Goal: Information Seeking & Learning: Learn about a topic

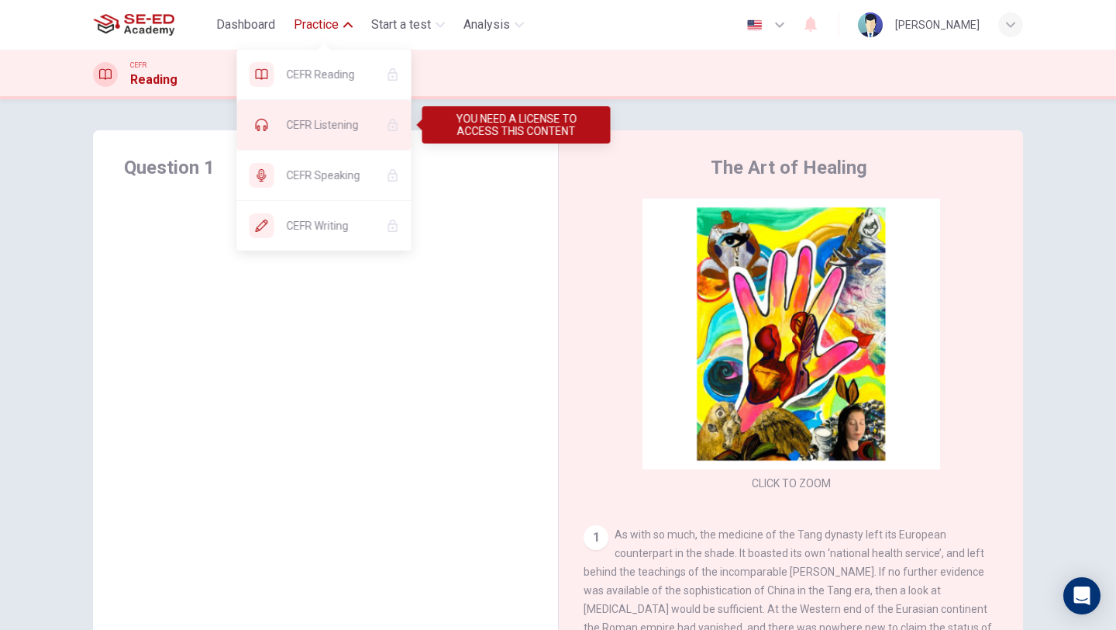
click at [343, 126] on span "CEFR Listening" at bounding box center [331, 125] width 88 height 19
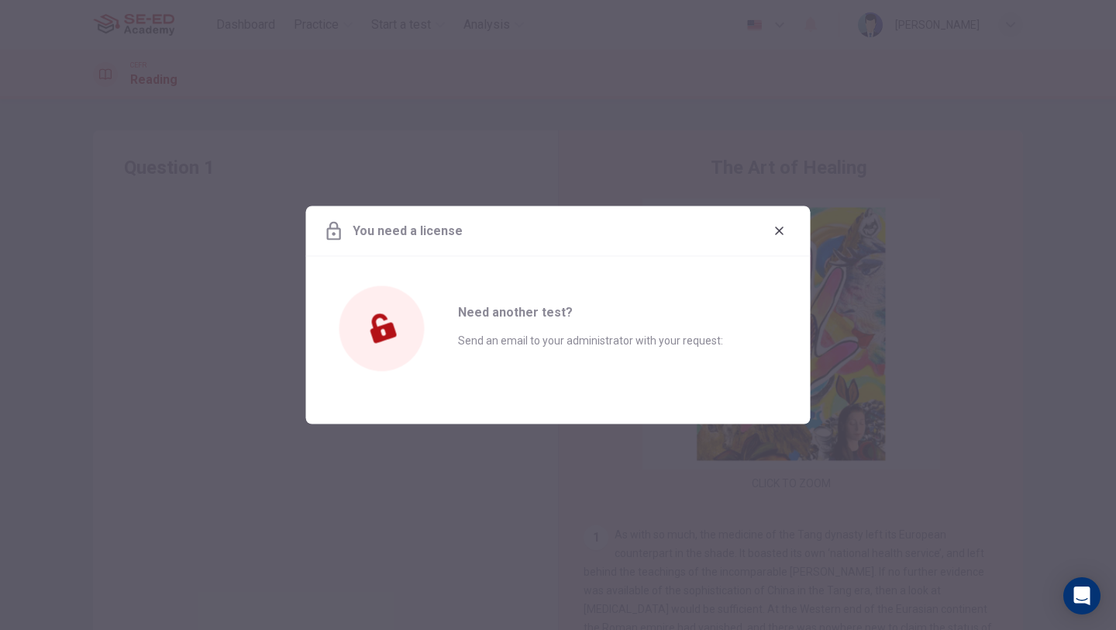
click at [551, 330] on div "Need another test? Send an email to your administrator with your request:" at bounding box center [609, 331] width 302 height 149
click at [779, 225] on icon "button" at bounding box center [780, 231] width 12 height 12
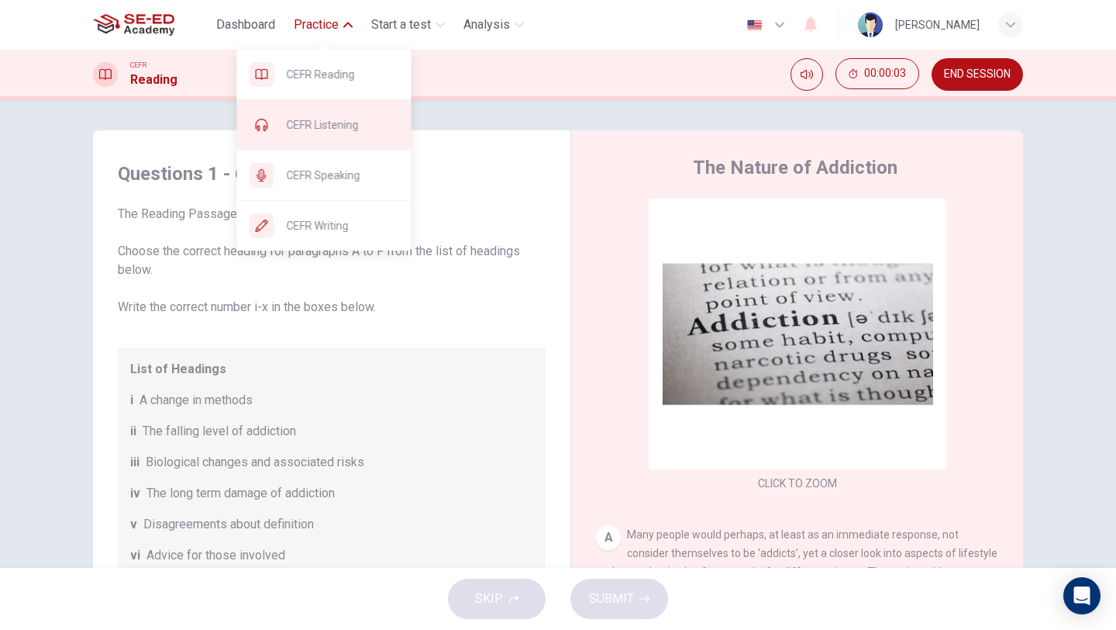
click at [330, 118] on span "CEFR Listening" at bounding box center [343, 125] width 112 height 19
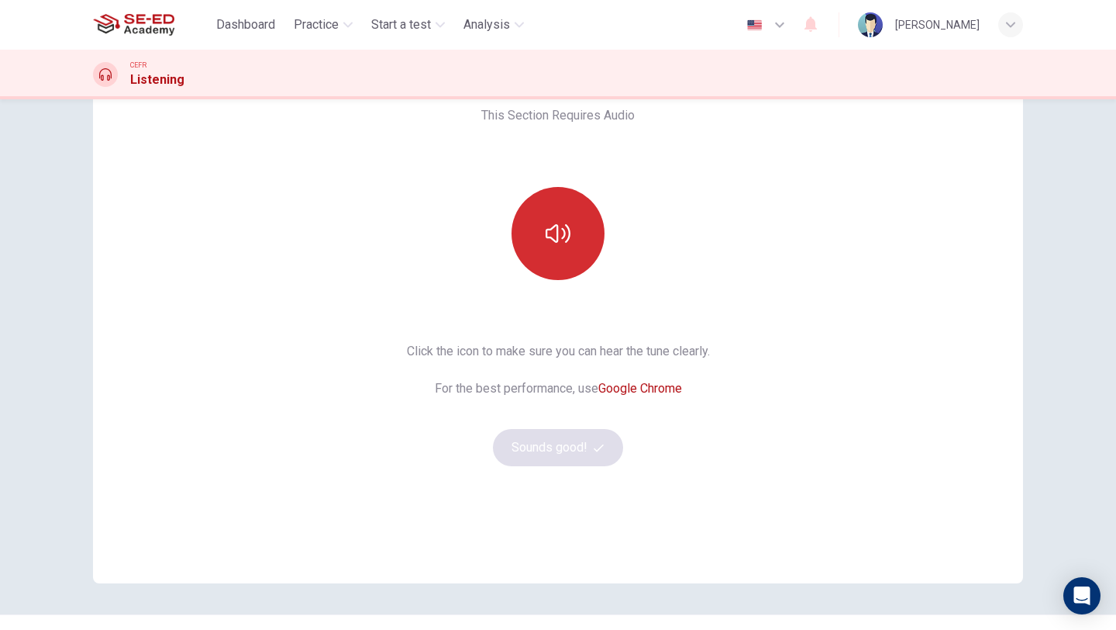
scroll to position [92, 0]
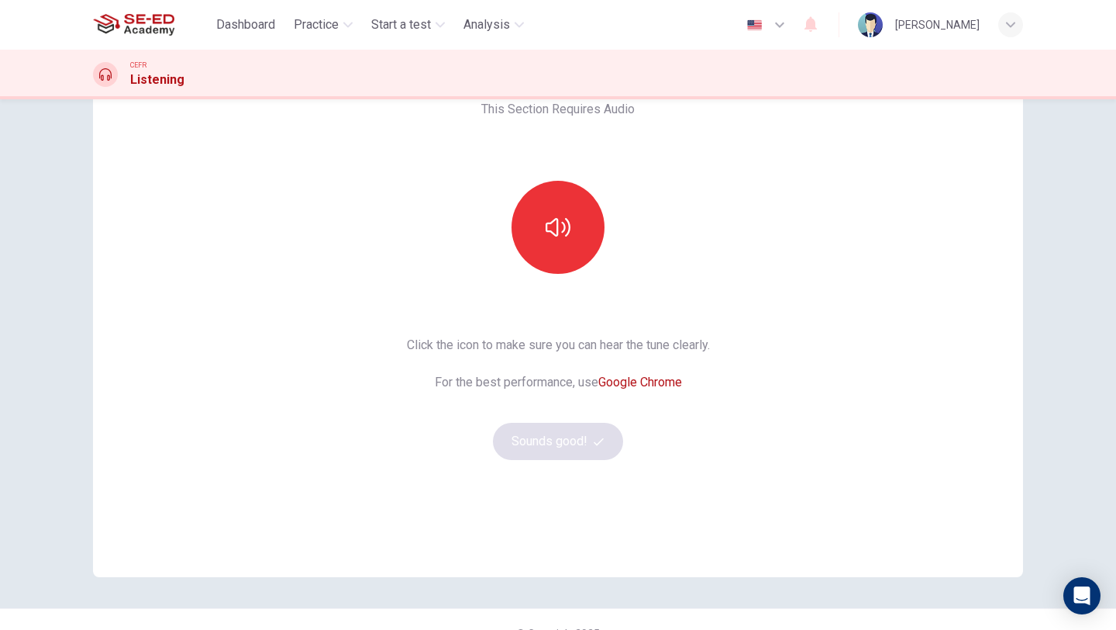
click at [630, 385] on link "Google Chrome" at bounding box center [641, 381] width 84 height 15
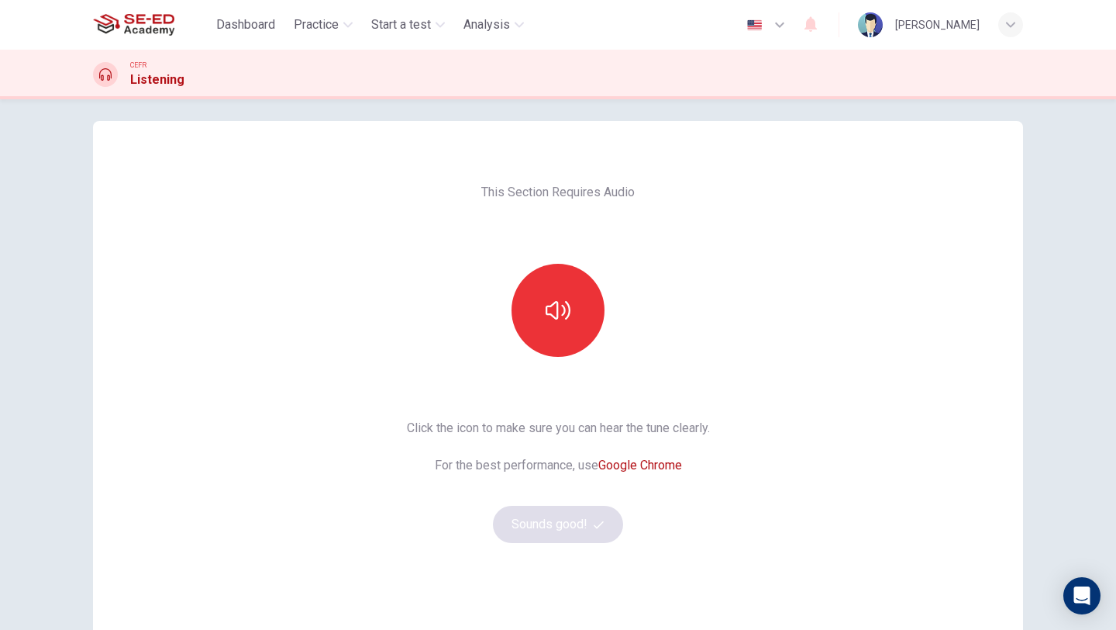
scroll to position [2, 0]
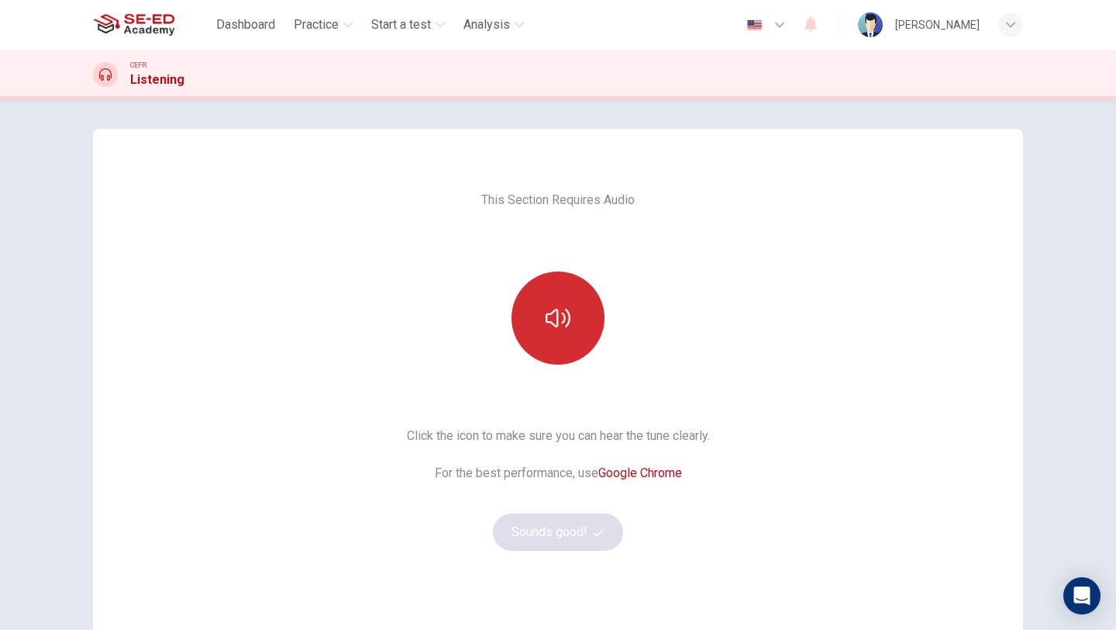
click at [572, 326] on button "button" at bounding box center [558, 317] width 93 height 93
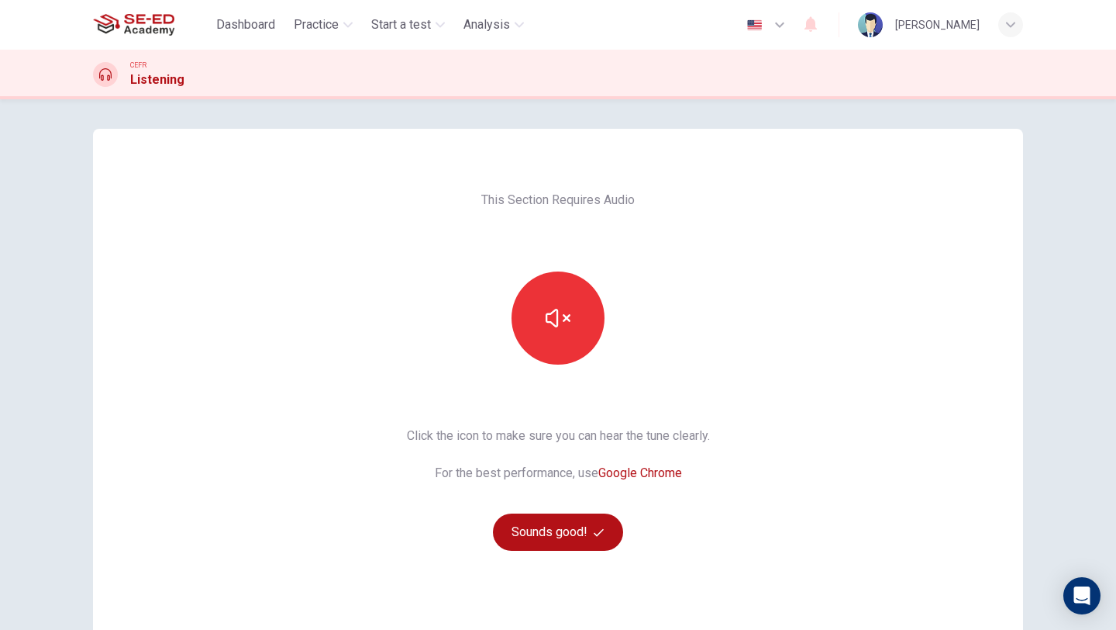
click at [858, 23] on img at bounding box center [870, 24] width 25 height 25
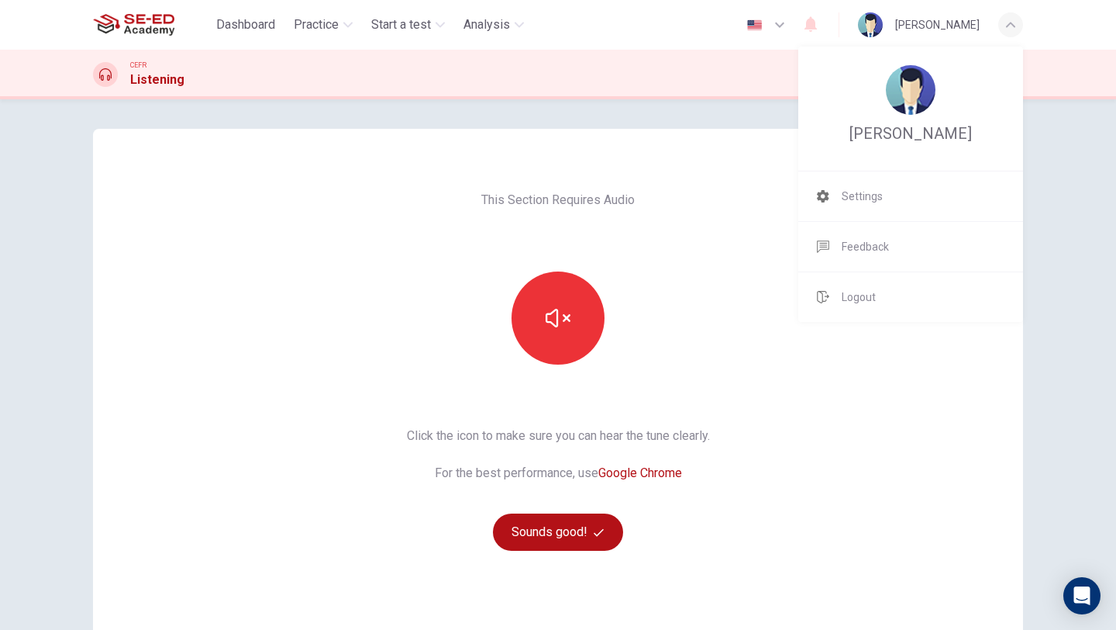
click at [668, 305] on div at bounding box center [558, 315] width 1116 height 630
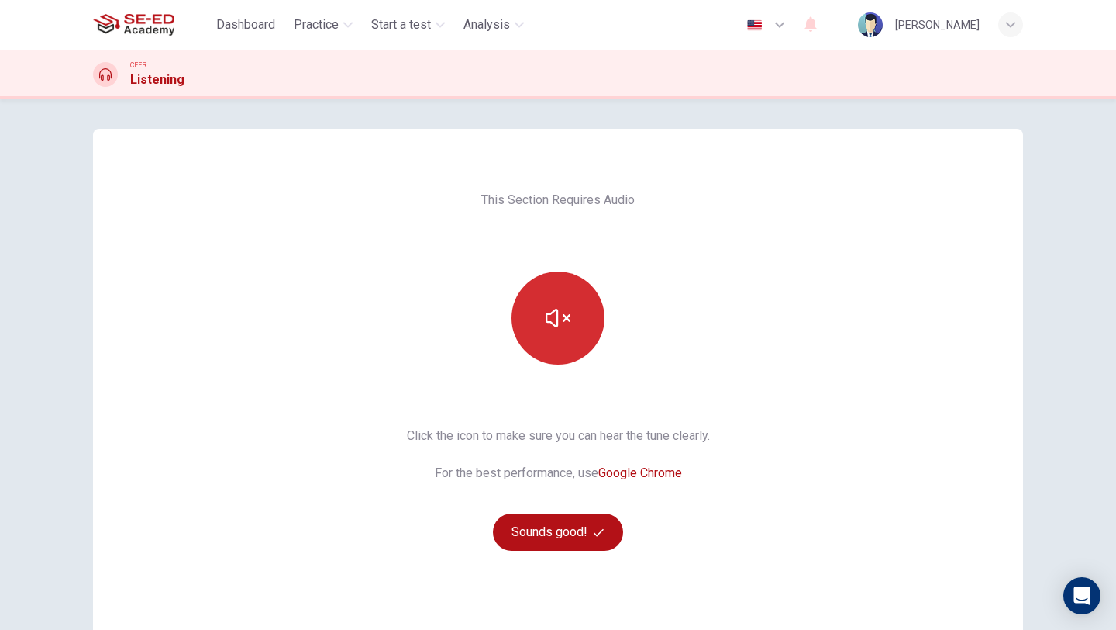
click at [561, 319] on icon "button" at bounding box center [558, 317] width 25 height 25
click at [567, 316] on icon "button" at bounding box center [558, 317] width 25 height 25
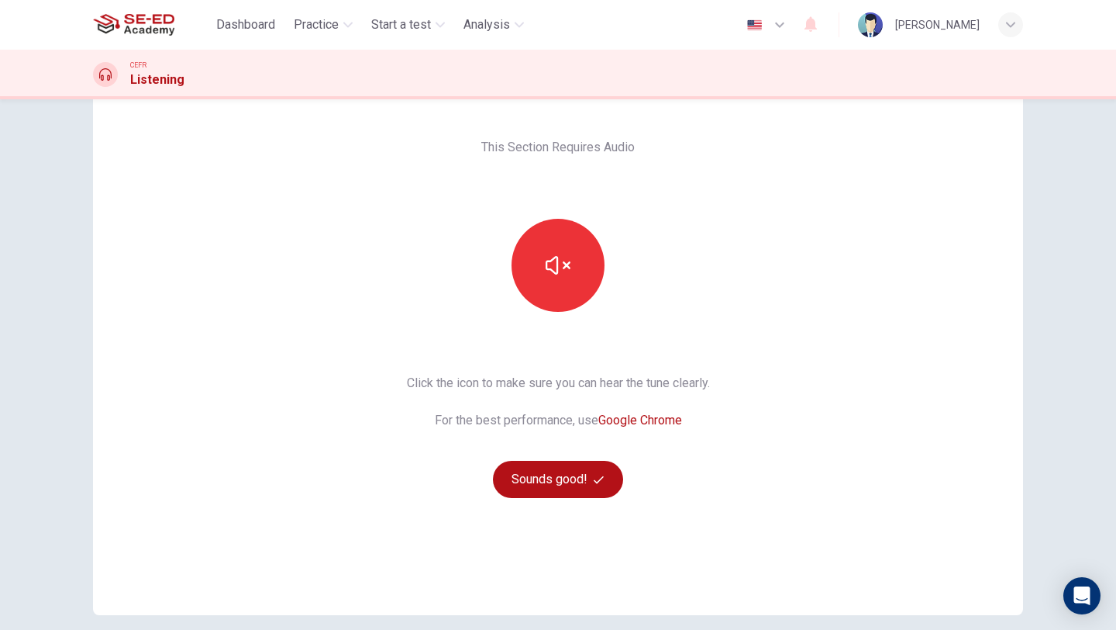
scroll to position [22, 0]
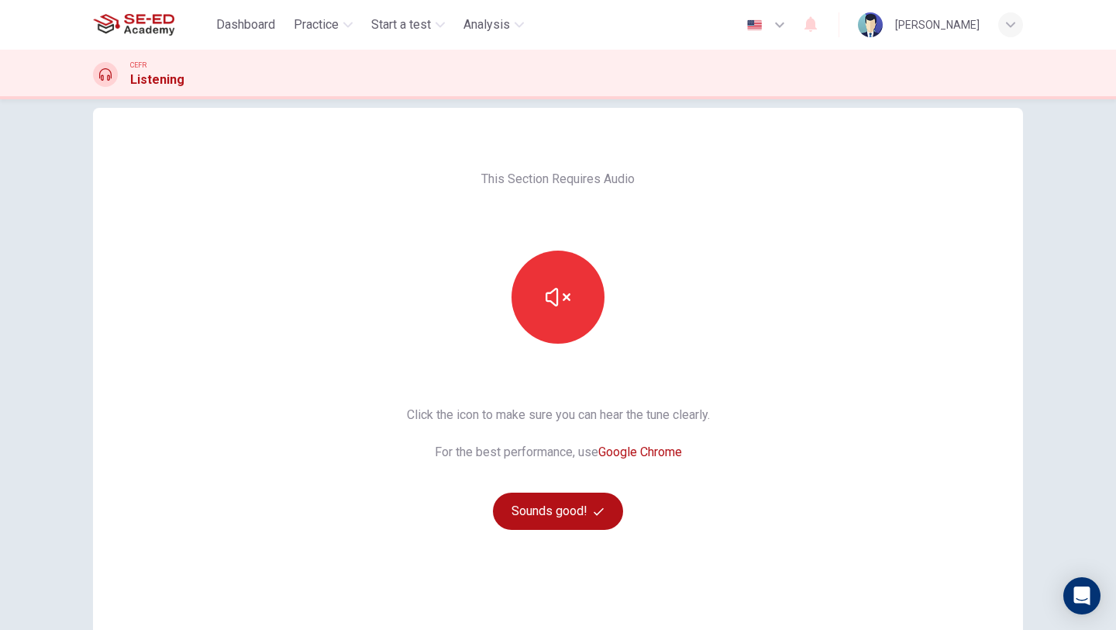
click at [595, 414] on span "Click the icon to make sure you can hear the tune clearly." at bounding box center [558, 414] width 303 height 19
click at [560, 295] on icon "button" at bounding box center [558, 297] width 25 height 25
click at [551, 510] on button "Sounds good!" at bounding box center [558, 510] width 130 height 37
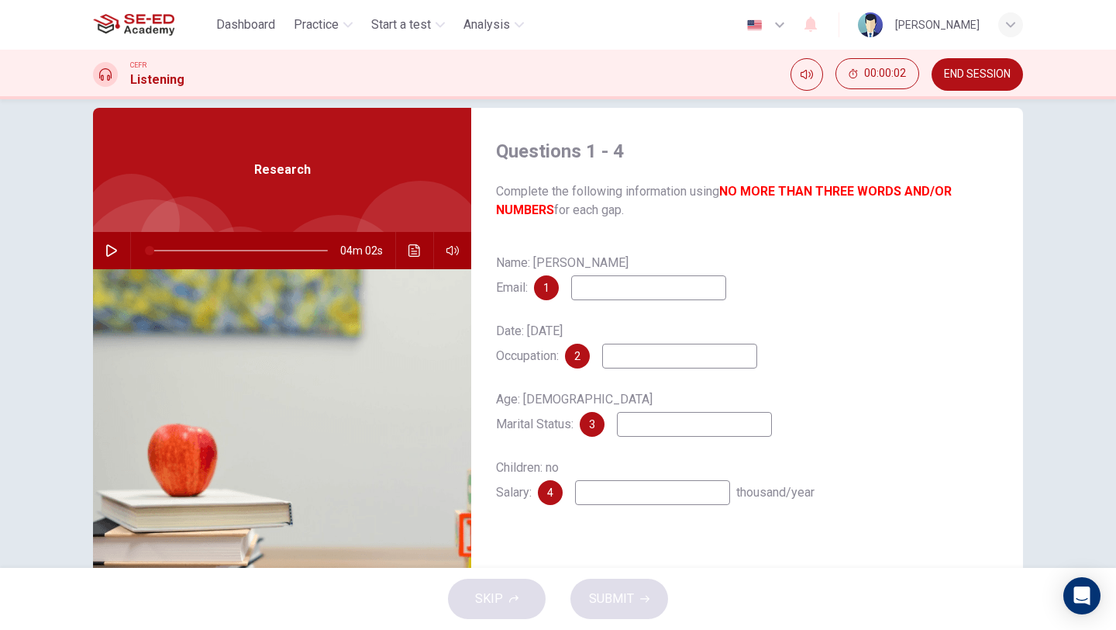
click at [111, 251] on icon "button" at bounding box center [111, 250] width 12 height 12
click at [843, 285] on div "Name: [PERSON_NAME] Email: 1" at bounding box center [747, 275] width 502 height 50
click at [705, 286] on input at bounding box center [648, 287] width 155 height 25
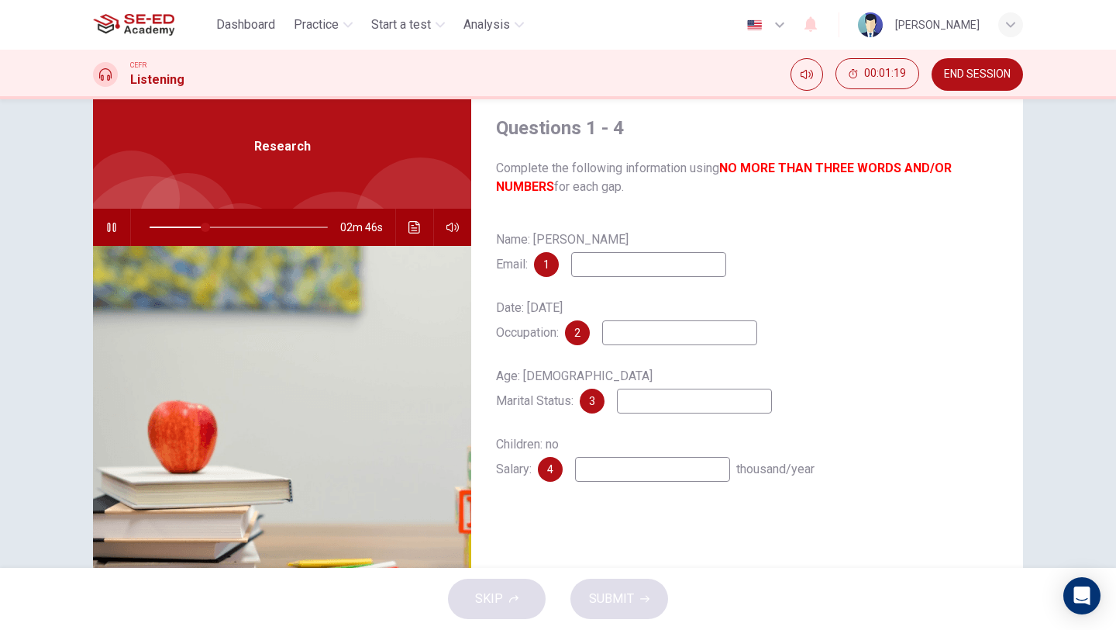
scroll to position [44, 0]
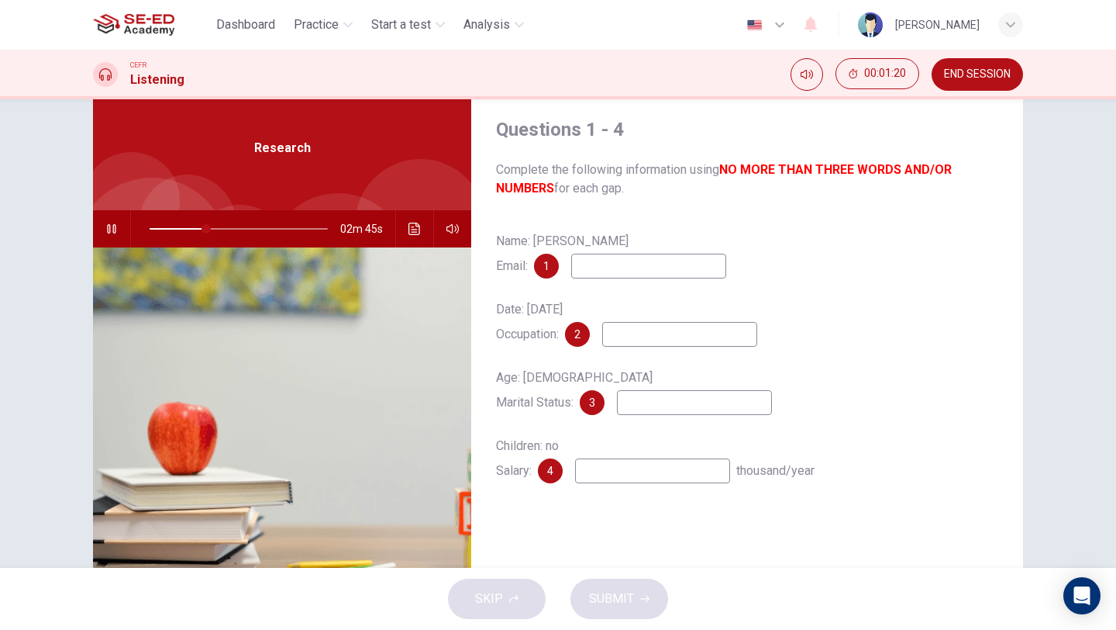
click at [677, 347] on input at bounding box center [679, 334] width 155 height 25
click at [114, 230] on icon "button" at bounding box center [111, 229] width 12 height 12
click at [651, 339] on input at bounding box center [679, 334] width 155 height 25
drag, startPoint x: 228, startPoint y: 229, endPoint x: 127, endPoint y: 230, distance: 100.8
click at [127, 230] on div "04m 02s" at bounding box center [282, 228] width 378 height 37
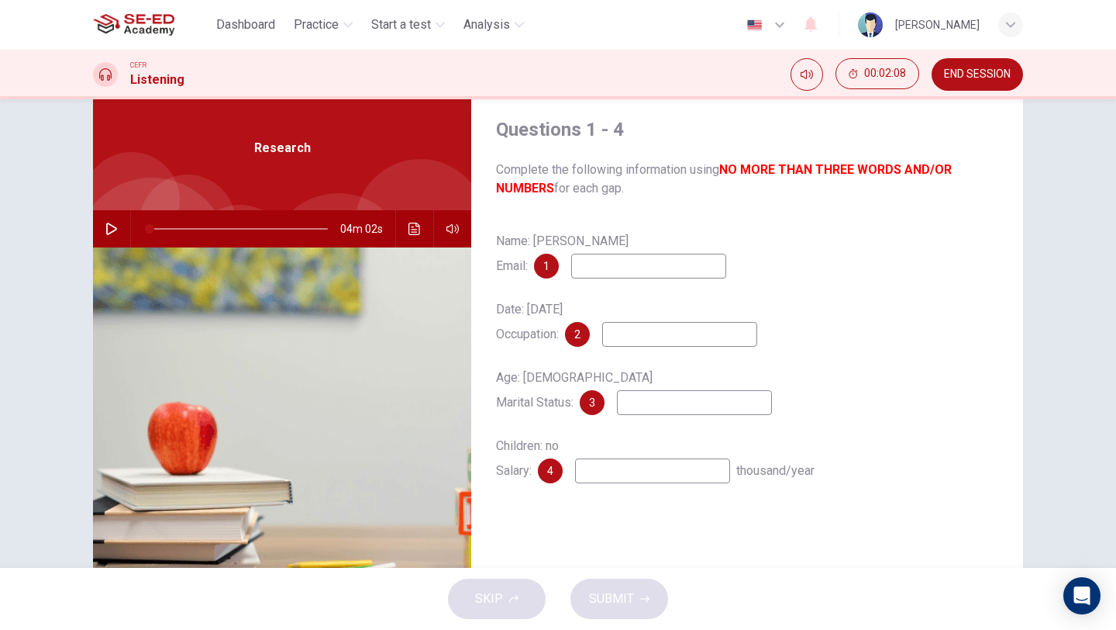
click at [105, 230] on icon "button" at bounding box center [111, 229] width 12 height 12
click at [418, 233] on icon "Click to see the audio transcription" at bounding box center [415, 229] width 12 height 12
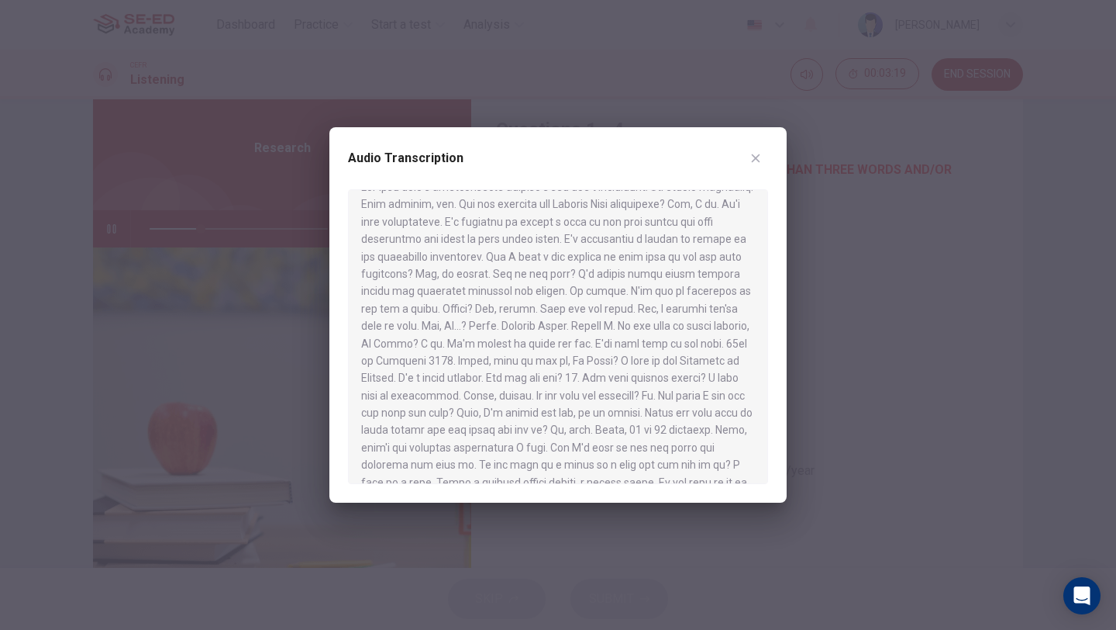
scroll to position [22, 0]
click at [274, 245] on div at bounding box center [558, 315] width 1116 height 630
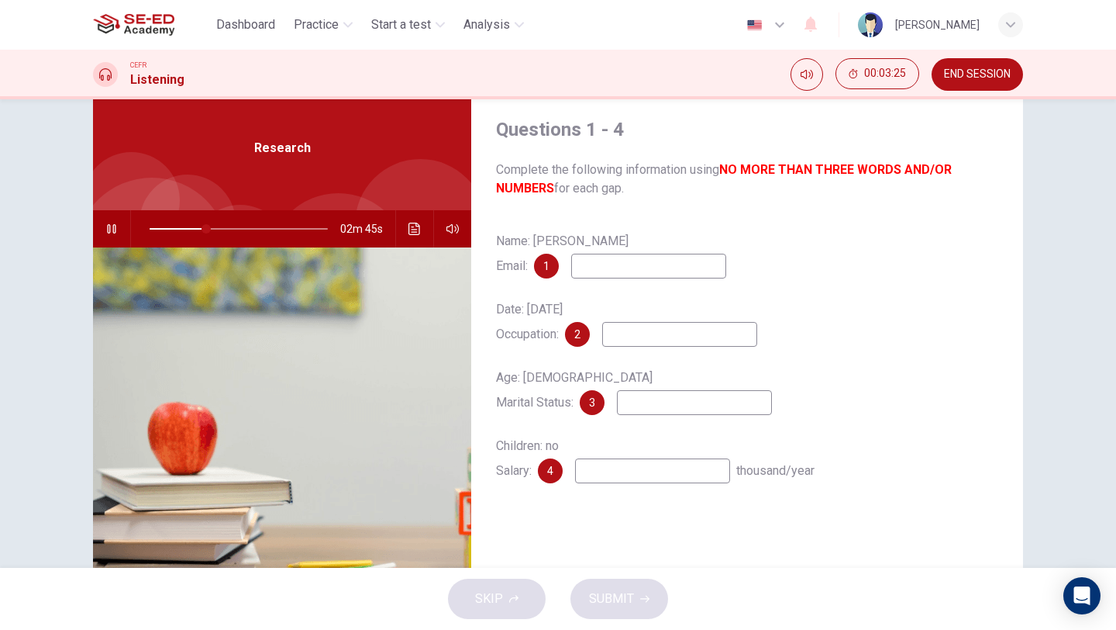
click at [660, 409] on input at bounding box center [694, 402] width 155 height 25
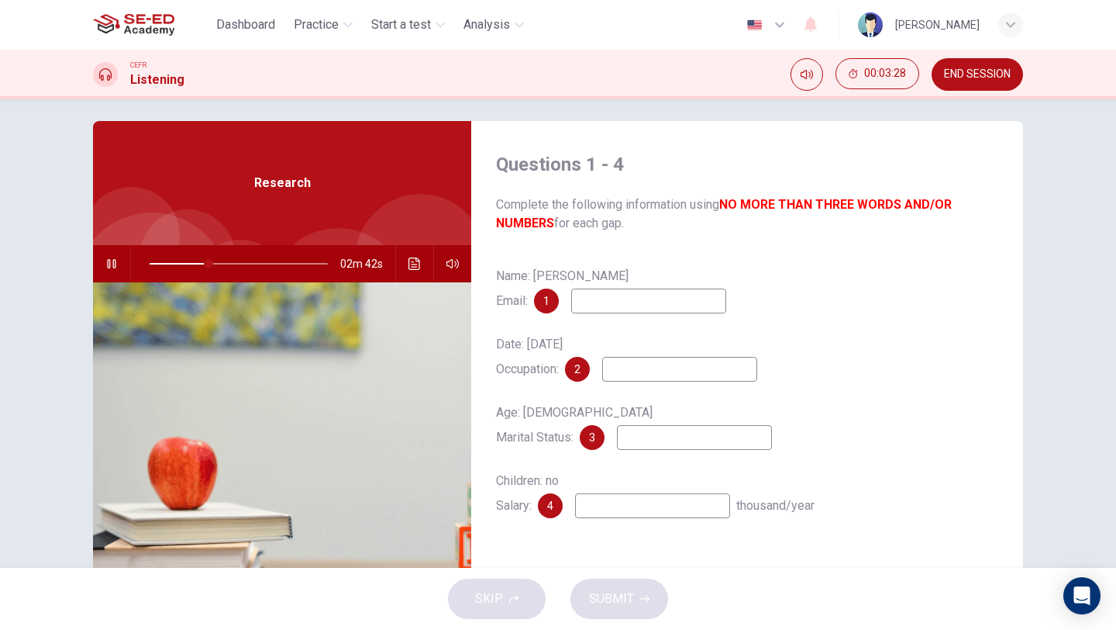
scroll to position [0, 0]
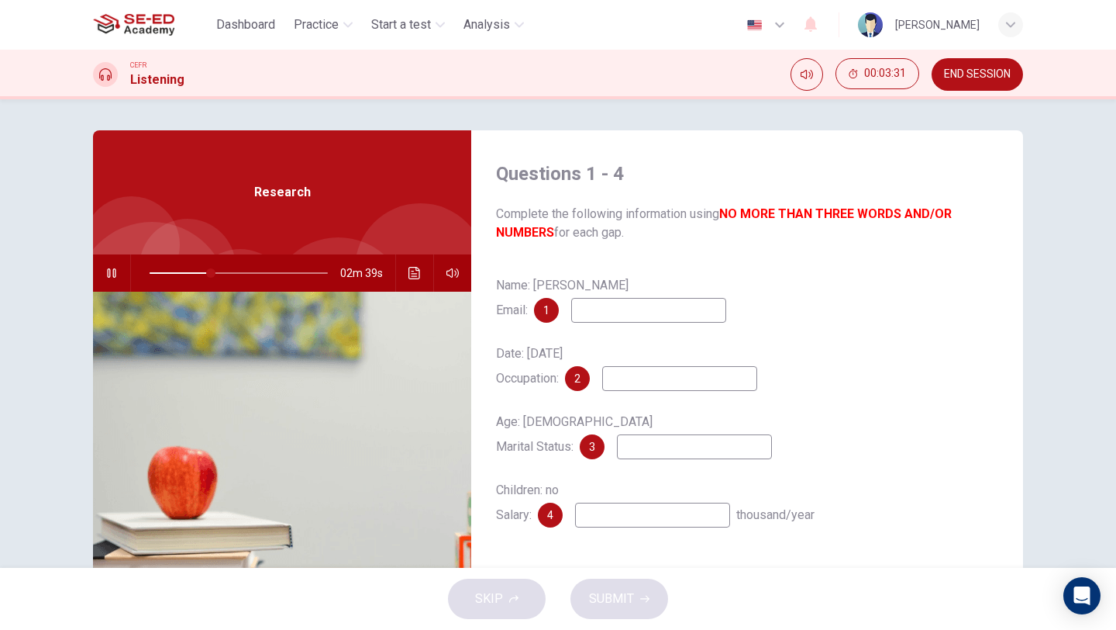
click at [107, 278] on icon "button" at bounding box center [111, 273] width 12 height 12
click at [675, 308] on input at bounding box center [648, 310] width 155 height 25
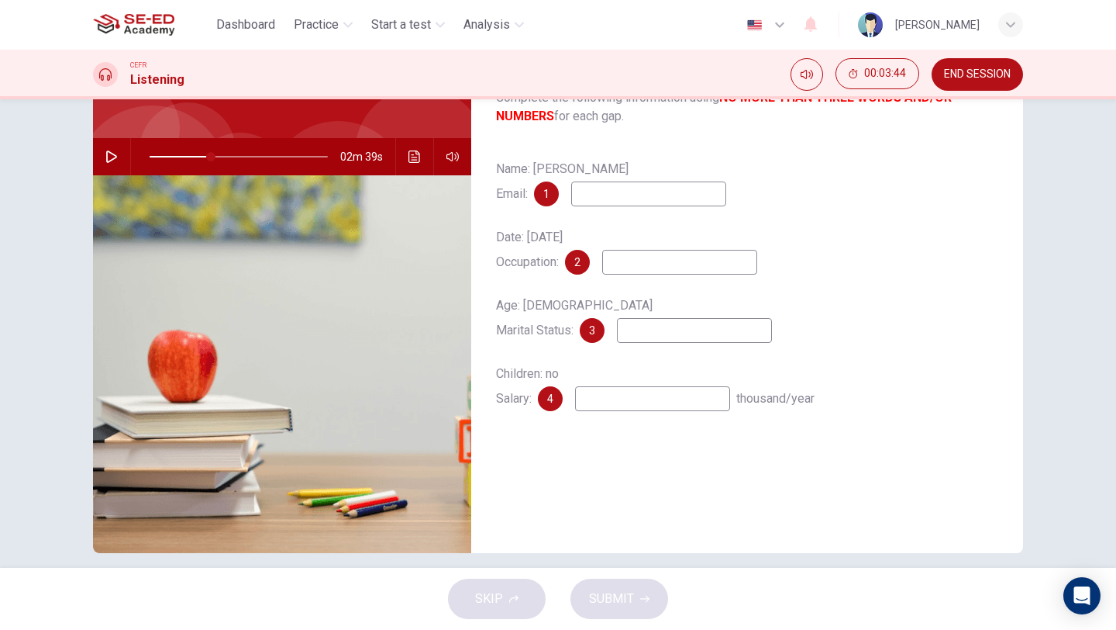
scroll to position [133, 0]
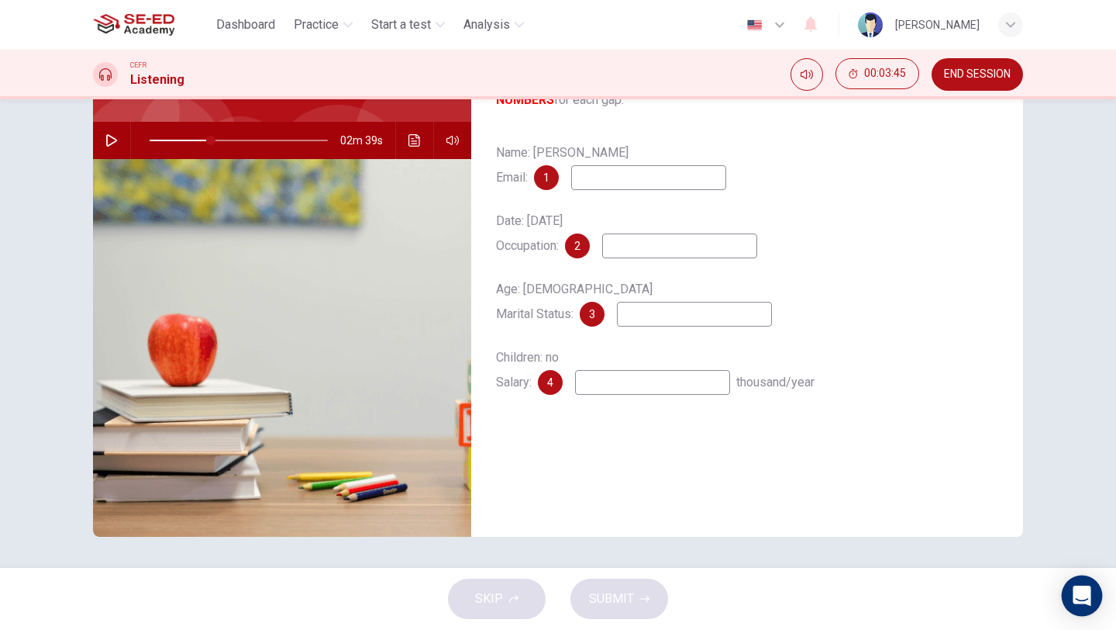
click at [1090, 601] on icon "Open Intercom Messenger" at bounding box center [1082, 595] width 18 height 20
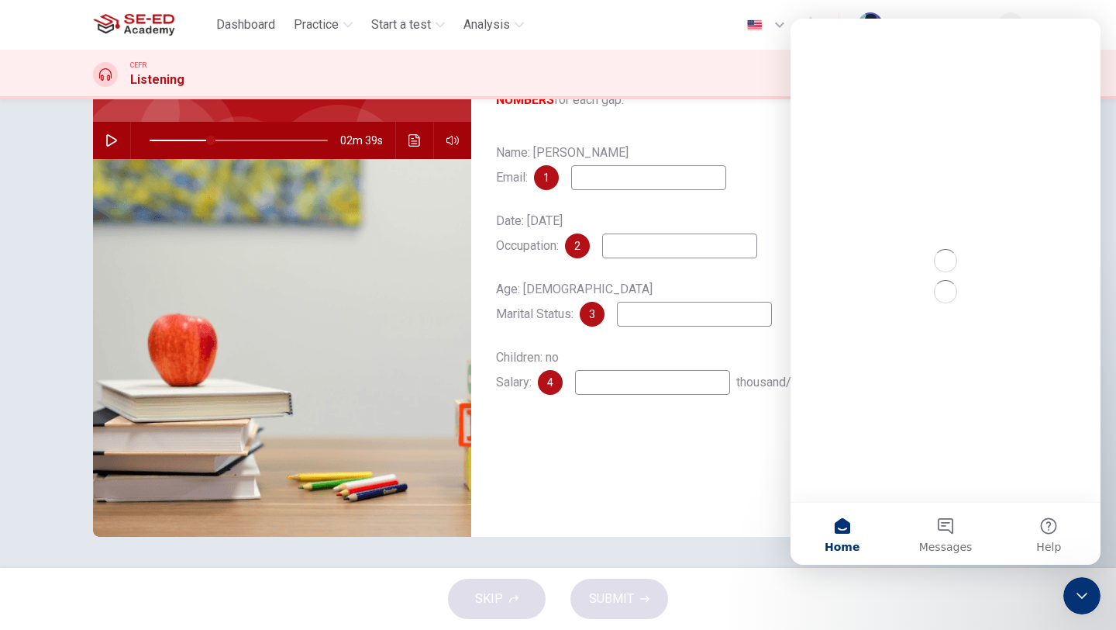
scroll to position [0, 0]
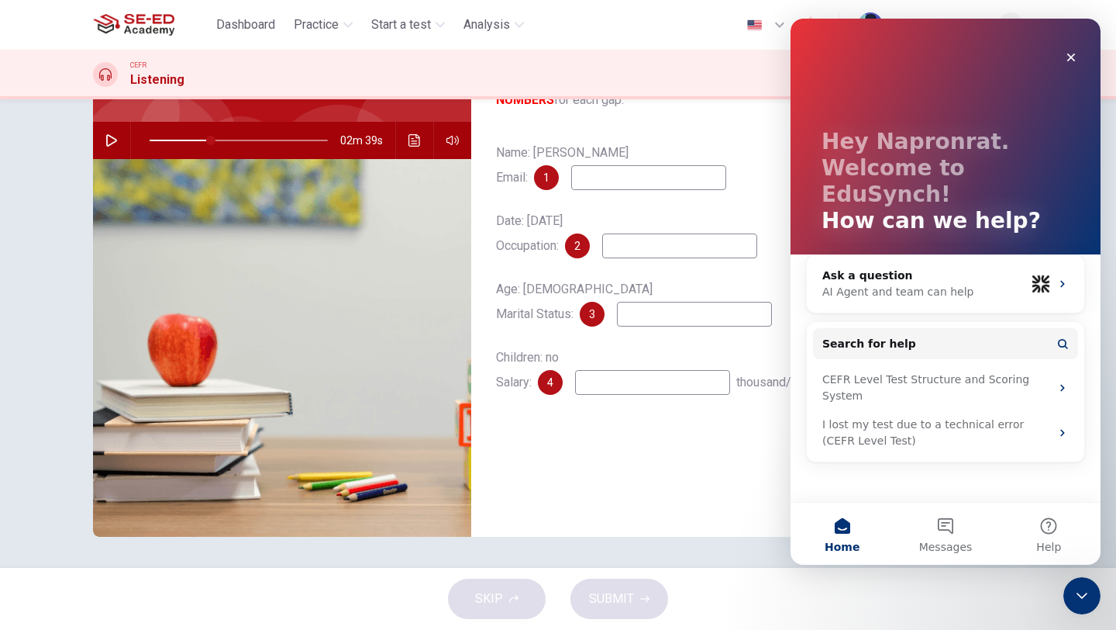
click at [1089, 600] on icon "Close Intercom Messenger" at bounding box center [1082, 595] width 19 height 19
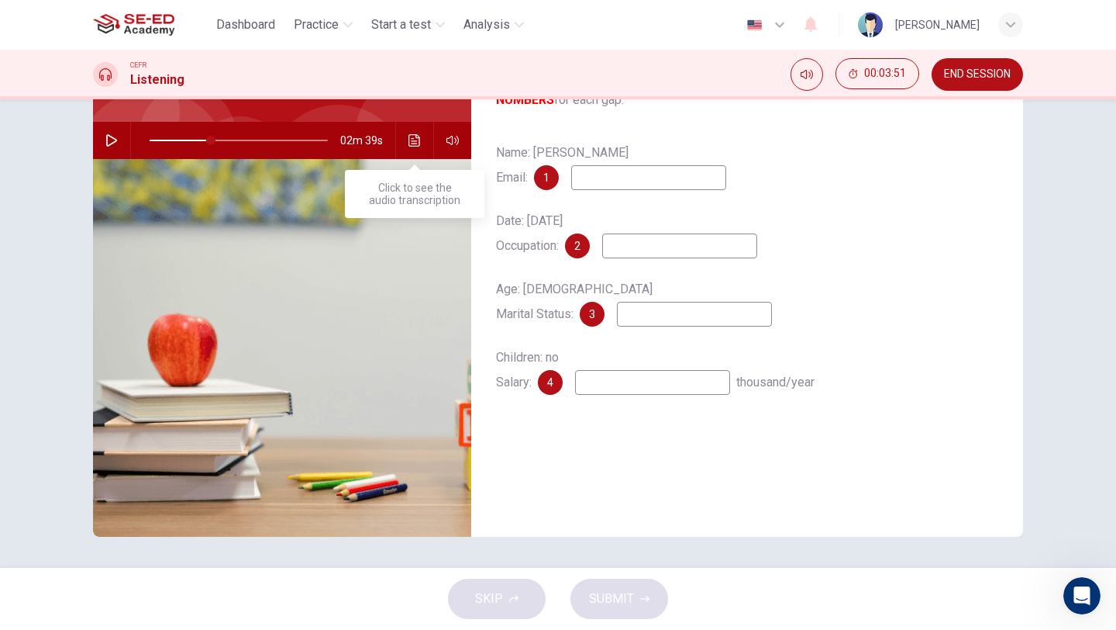
click at [420, 140] on icon "Click to see the audio transcription" at bounding box center [415, 140] width 12 height 12
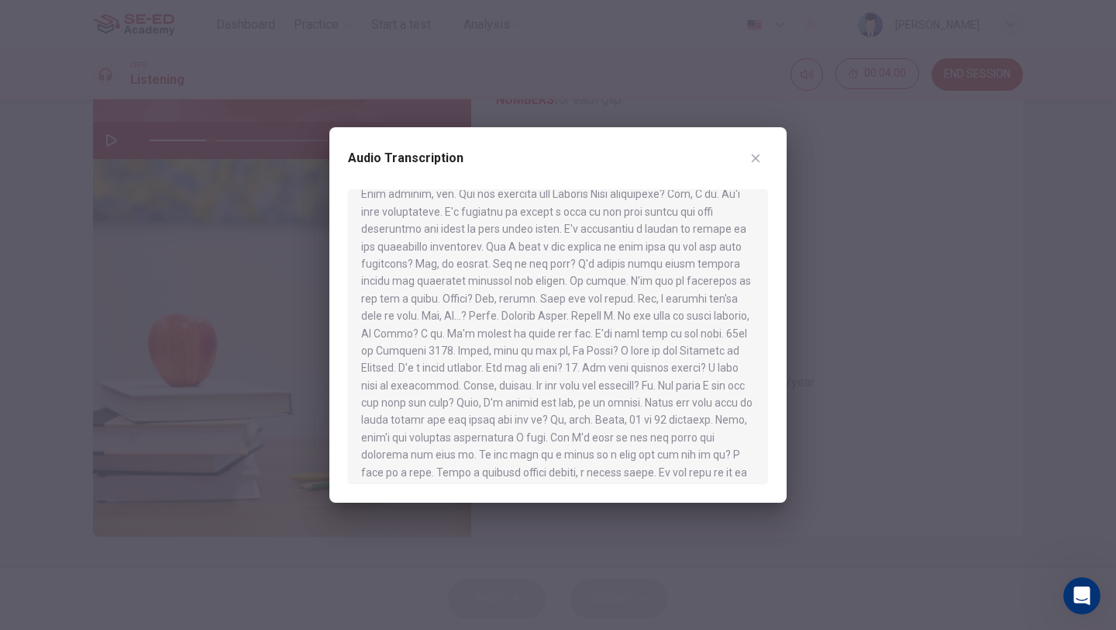
scroll to position [33, 0]
click at [682, 306] on div at bounding box center [558, 336] width 420 height 295
drag, startPoint x: 434, startPoint y: 333, endPoint x: 482, endPoint y: 340, distance: 48.7
click at [505, 341] on div at bounding box center [558, 336] width 420 height 295
drag, startPoint x: 438, startPoint y: 335, endPoint x: 513, endPoint y: 337, distance: 75.2
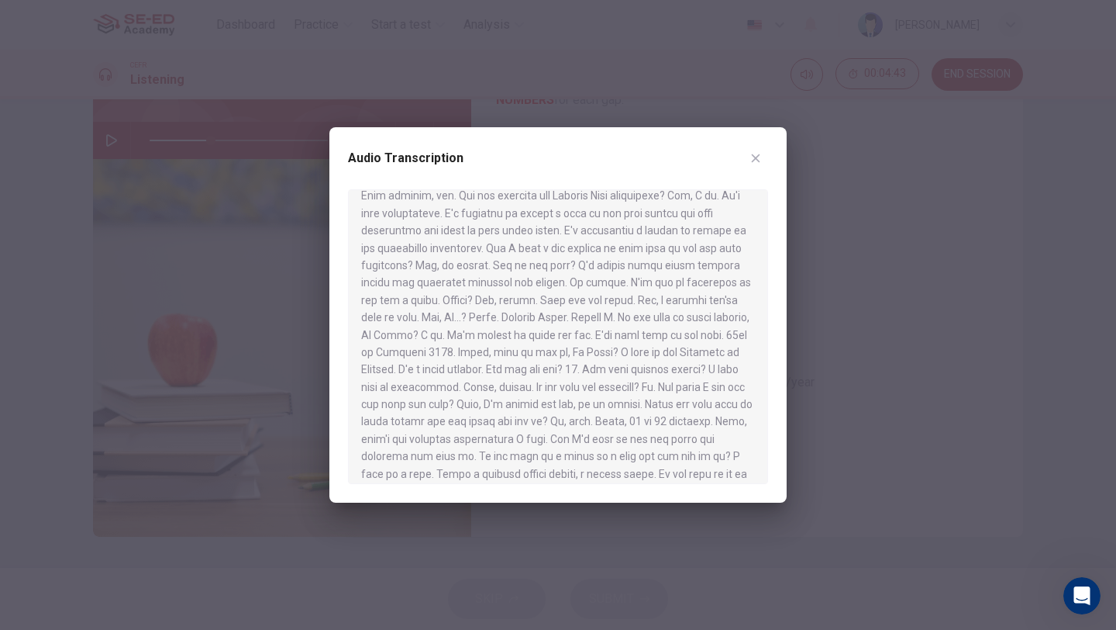
click at [513, 337] on div at bounding box center [558, 336] width 420 height 295
click at [875, 317] on div at bounding box center [558, 315] width 1116 height 630
type input "34"
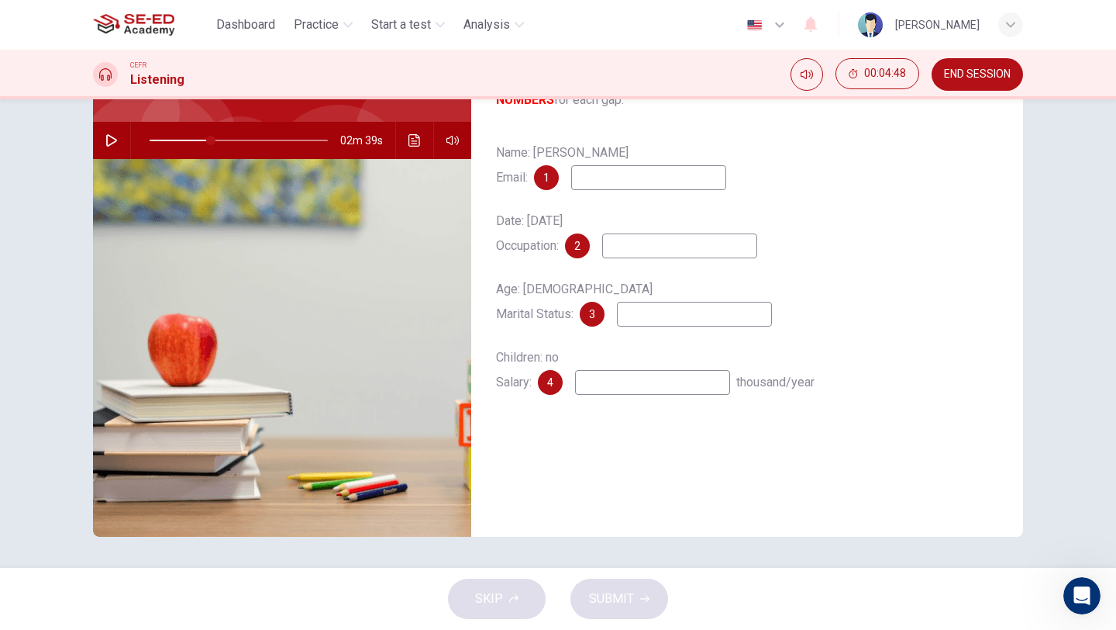
click at [641, 173] on input at bounding box center [648, 177] width 155 height 25
type input "ไ"
type input "wglass"
click at [413, 134] on icon "Click to see the audio transcription" at bounding box center [415, 140] width 12 height 12
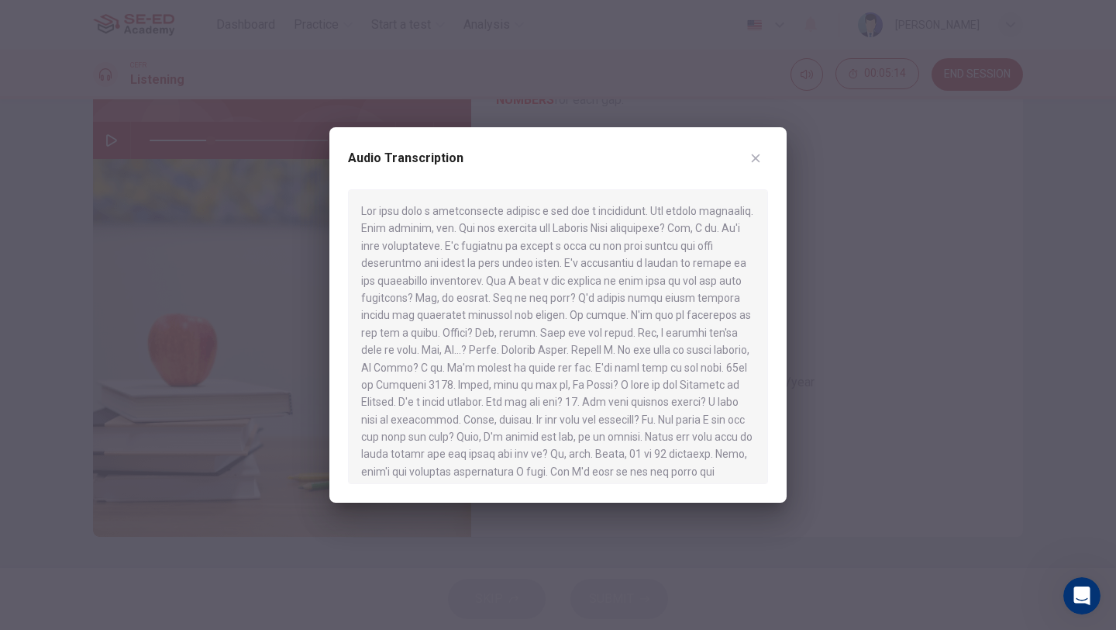
click at [868, 318] on div at bounding box center [558, 315] width 1116 height 630
type input "34"
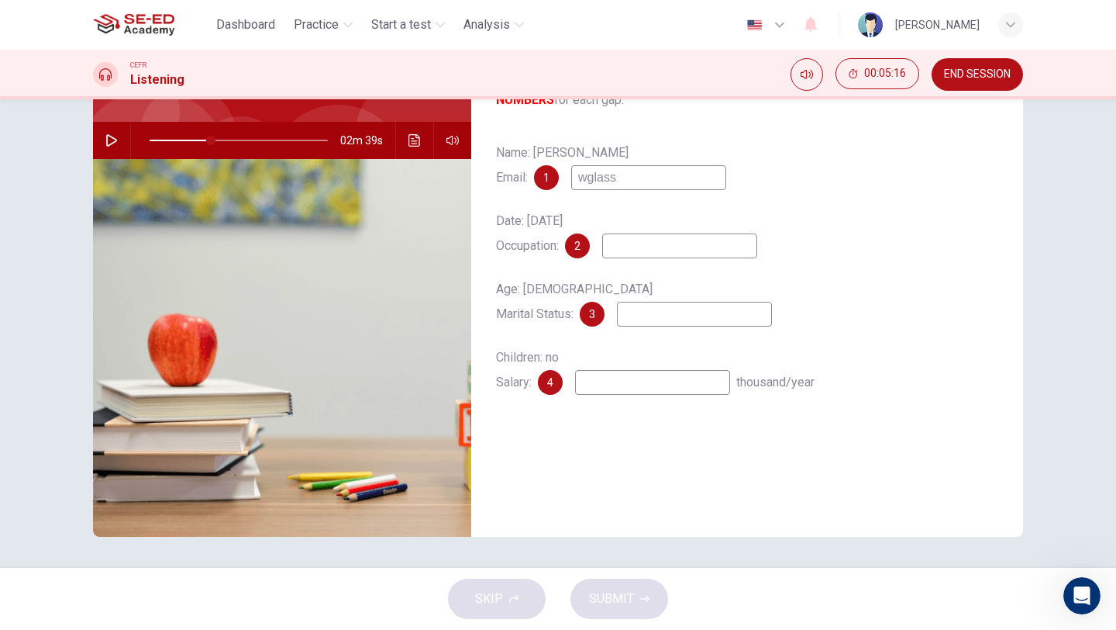
click at [639, 183] on input "wglass" at bounding box center [648, 177] width 155 height 25
type input "[DOMAIN_NAME]"
click at [647, 250] on input at bounding box center [679, 245] width 155 height 25
click at [411, 133] on button "Click to see the audio transcription" at bounding box center [414, 140] width 25 height 37
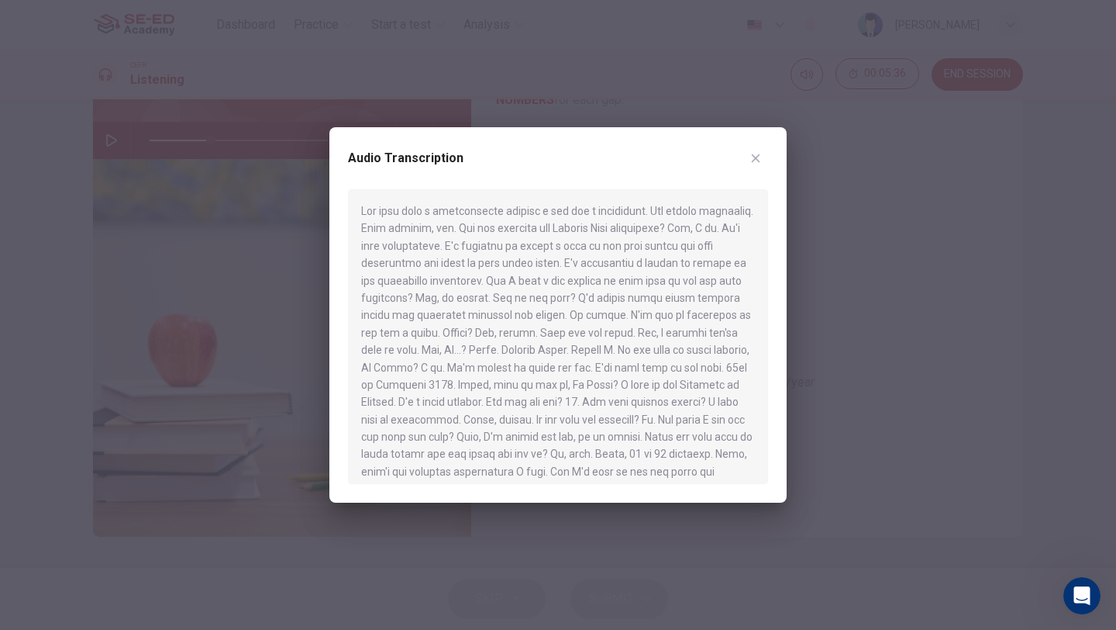
click at [278, 270] on div at bounding box center [558, 315] width 1116 height 630
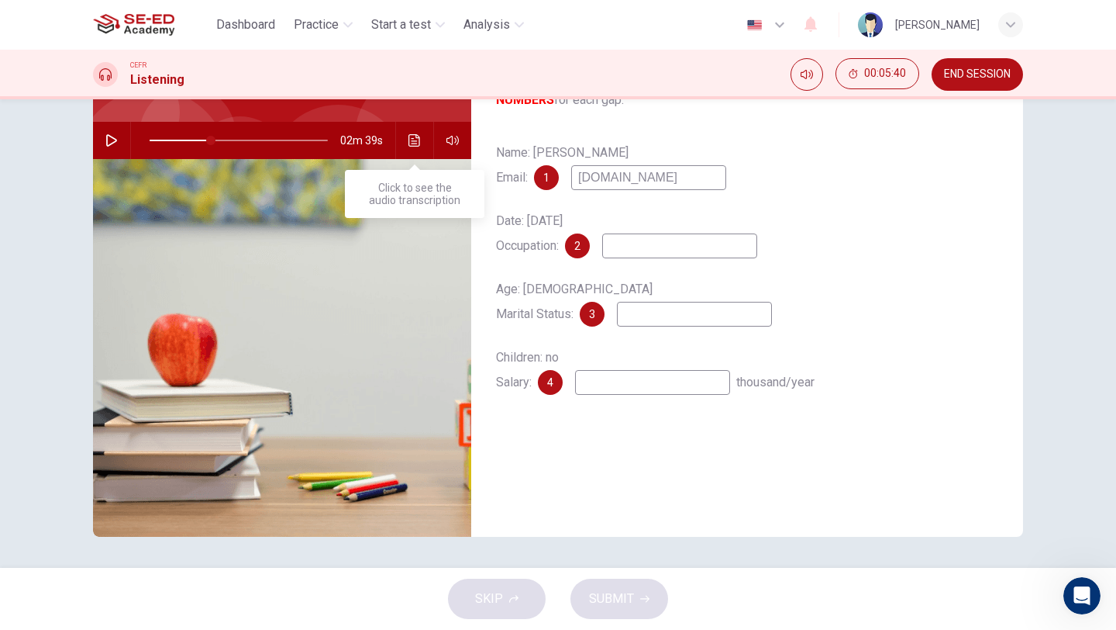
click at [412, 144] on icon "Click to see the audio transcription" at bounding box center [415, 140] width 12 height 12
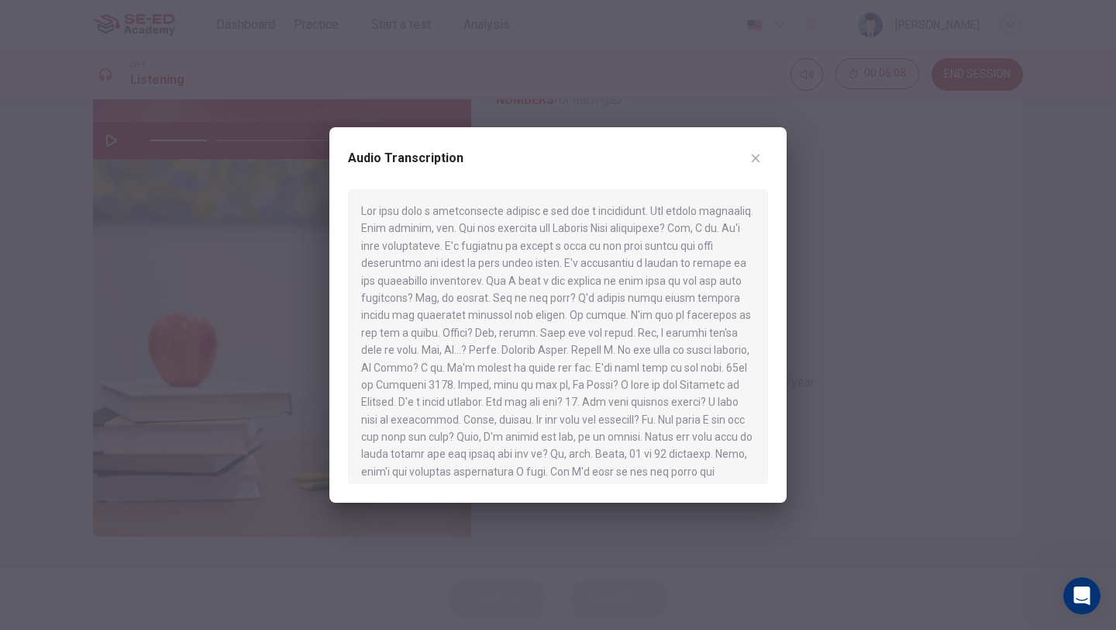
click at [822, 357] on div at bounding box center [558, 315] width 1116 height 630
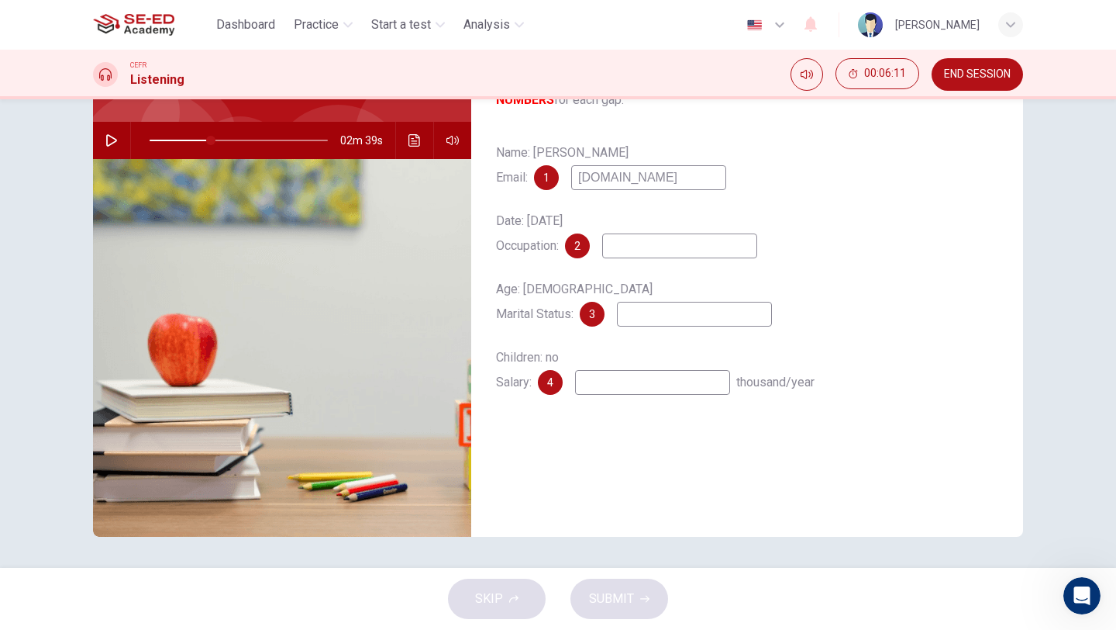
click at [662, 244] on input at bounding box center [679, 245] width 155 height 25
click at [411, 138] on icon "Click to see the audio transcription" at bounding box center [415, 140] width 12 height 12
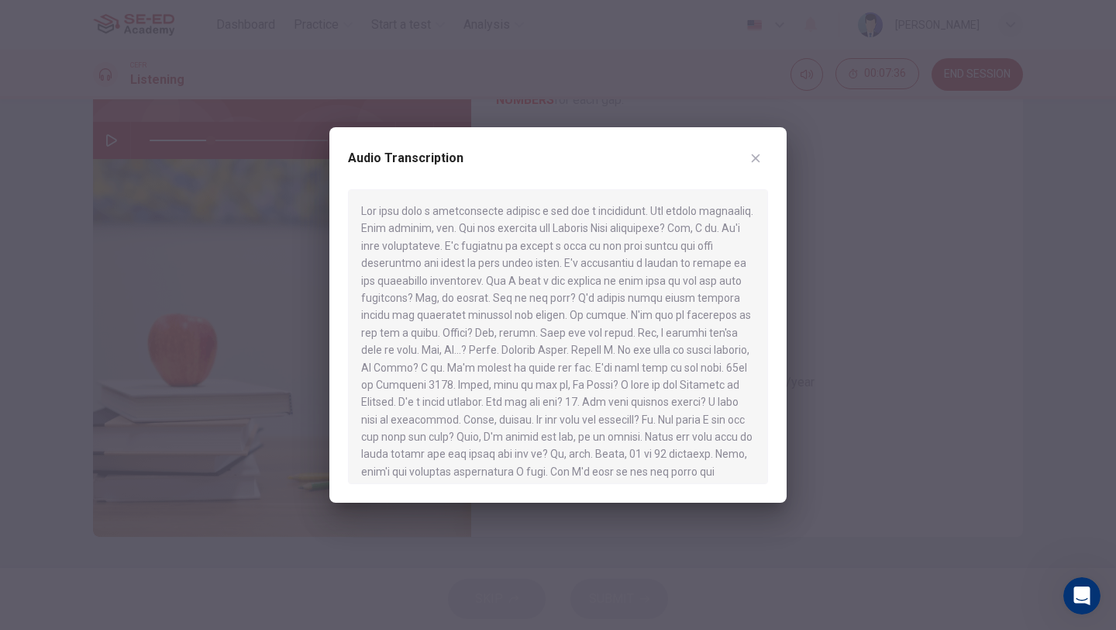
click at [826, 343] on div at bounding box center [558, 315] width 1116 height 630
type input "34"
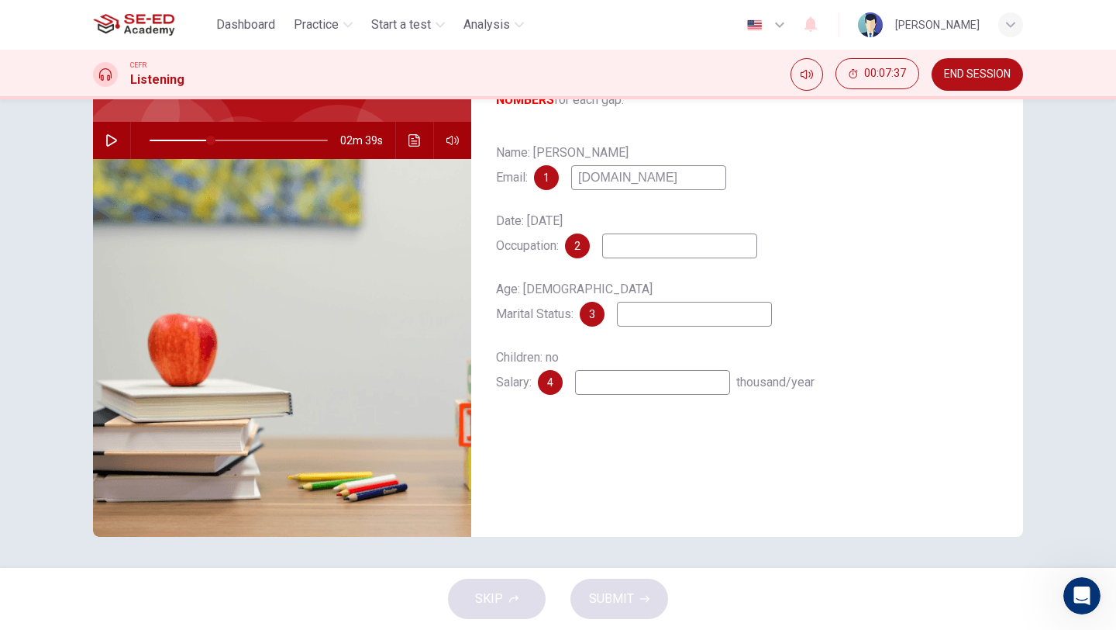
click at [671, 247] on input at bounding box center [679, 245] width 155 height 25
type input "civil servant"
click at [693, 321] on input at bounding box center [694, 314] width 155 height 25
click at [409, 143] on icon "Click to see the audio transcription" at bounding box center [415, 140] width 12 height 12
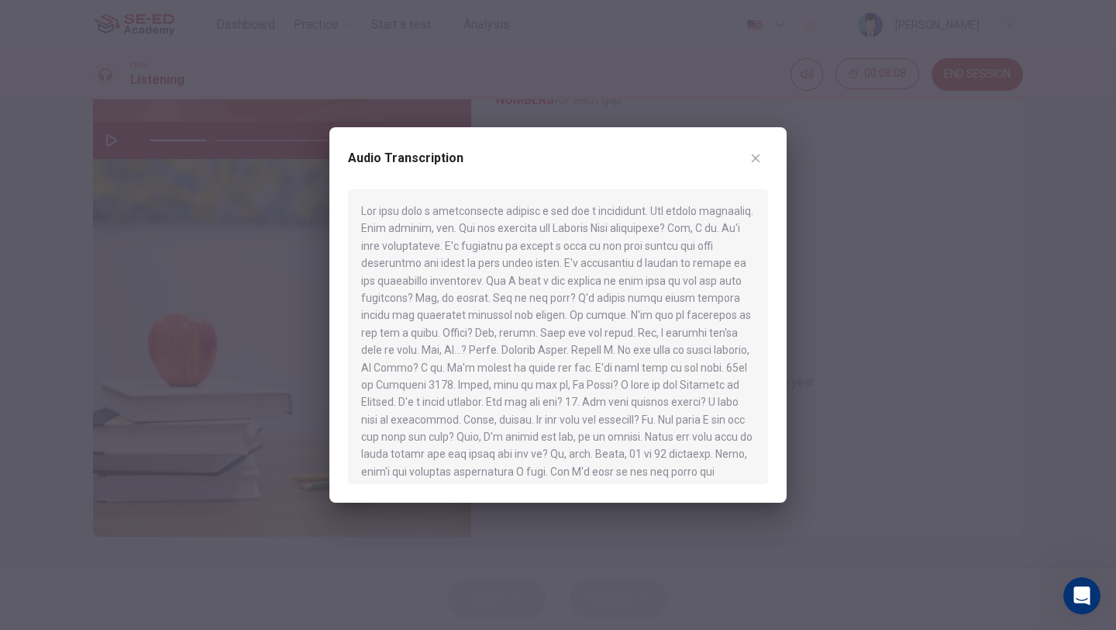
click at [294, 296] on div at bounding box center [558, 315] width 1116 height 630
type input "34"
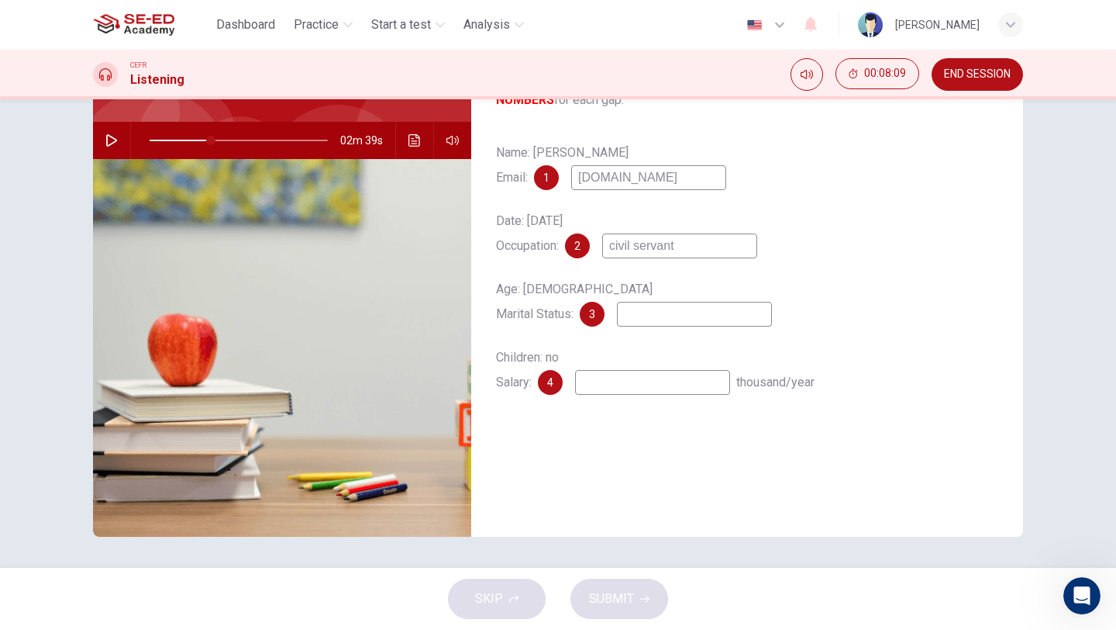
click at [653, 321] on input at bounding box center [694, 314] width 155 height 25
type input "single"
click at [650, 383] on input at bounding box center [652, 382] width 155 height 25
click at [418, 141] on icon "Click to see the audio transcription" at bounding box center [415, 140] width 12 height 12
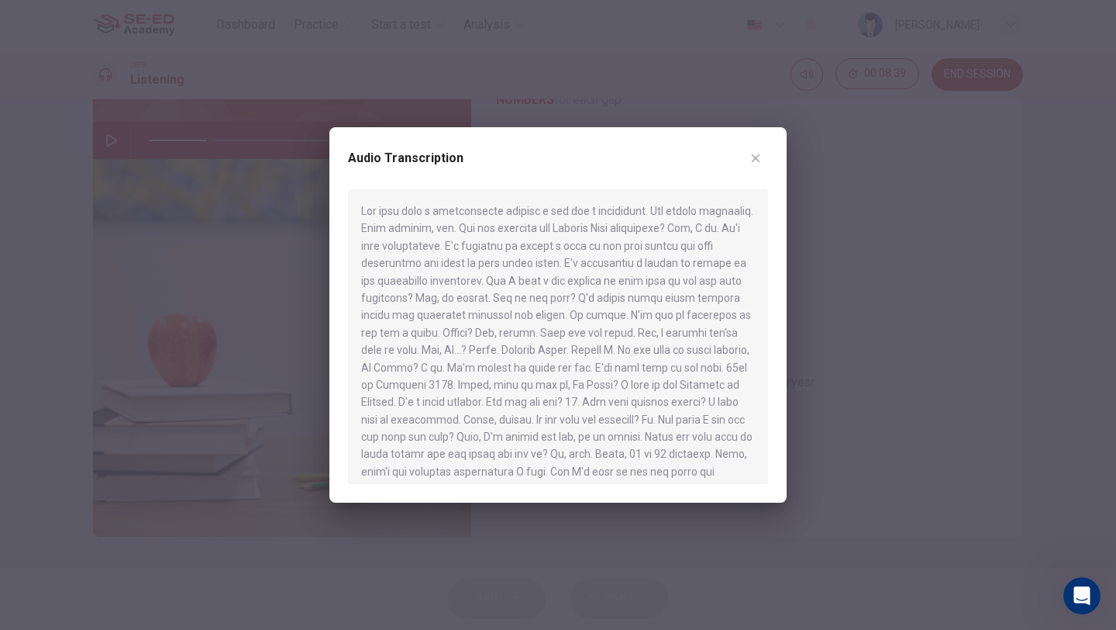
click at [305, 373] on div at bounding box center [558, 315] width 1116 height 630
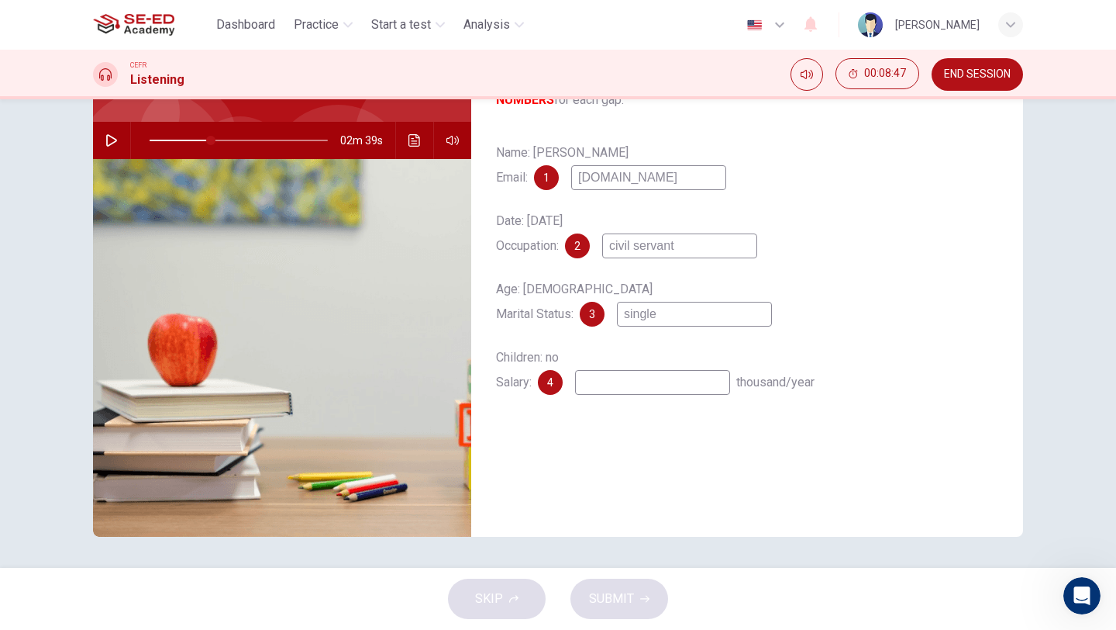
click at [415, 139] on icon "Click to see the audio transcription" at bounding box center [415, 140] width 12 height 12
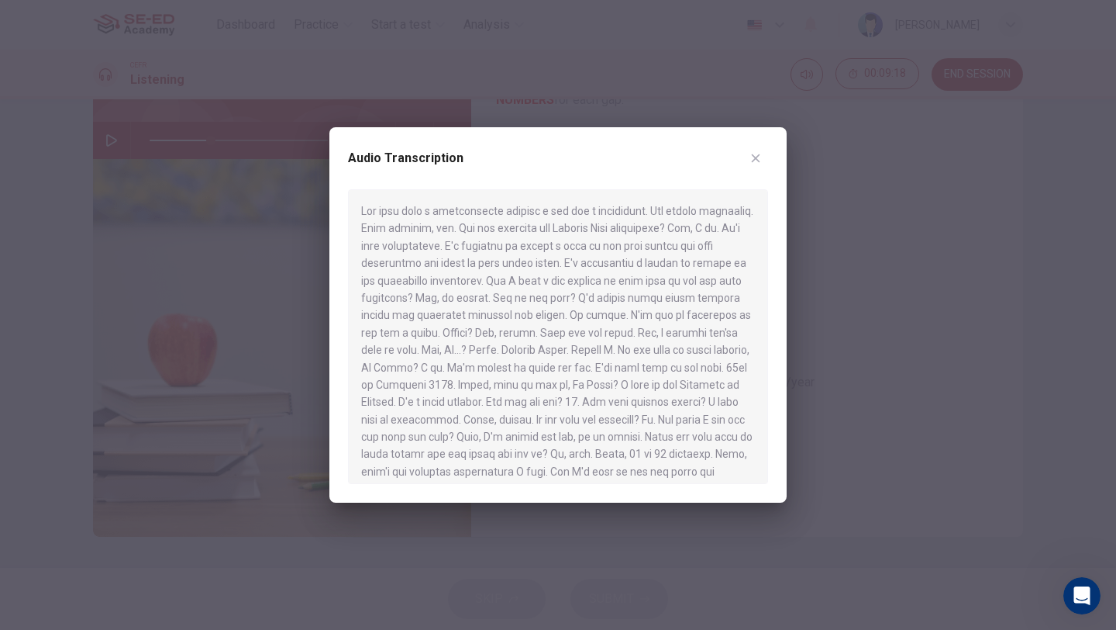
click at [825, 423] on div at bounding box center [558, 315] width 1116 height 630
type input "34"
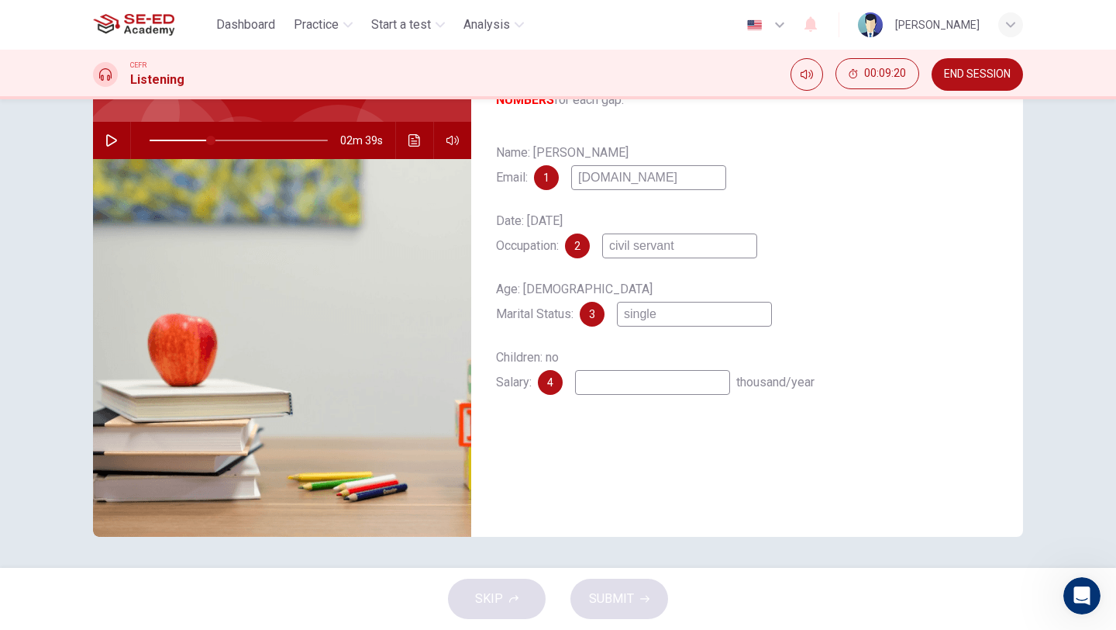
click at [643, 383] on input at bounding box center [652, 382] width 155 height 25
type input "2"
type input "34"
type input "24"
type input "34"
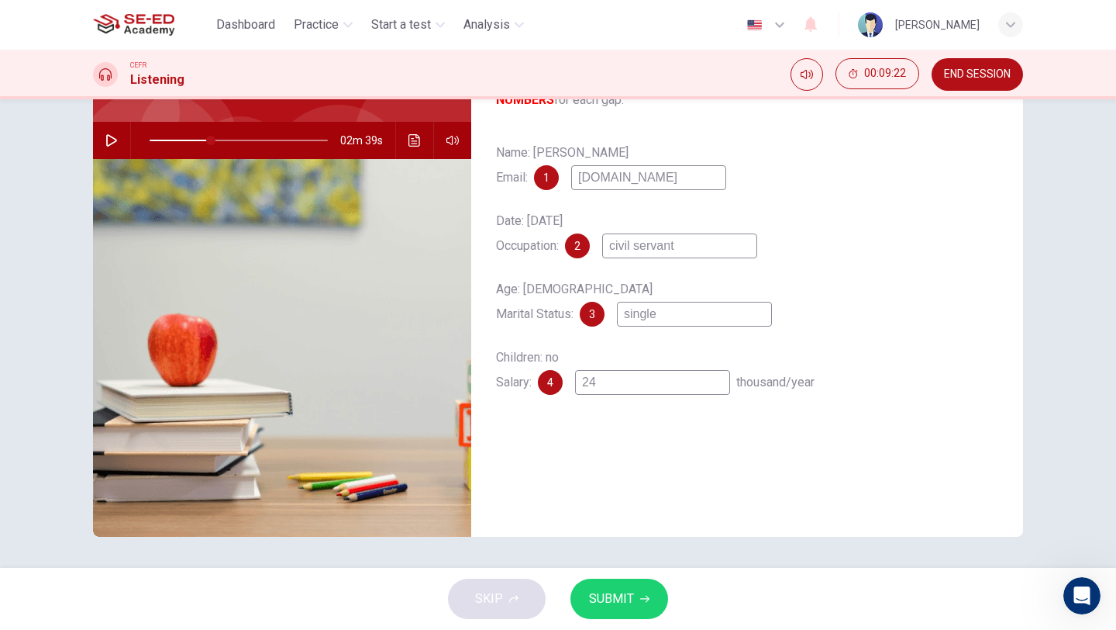
type input "24"
type input "34"
type input "24 t"
type input "34"
type input "24 t0"
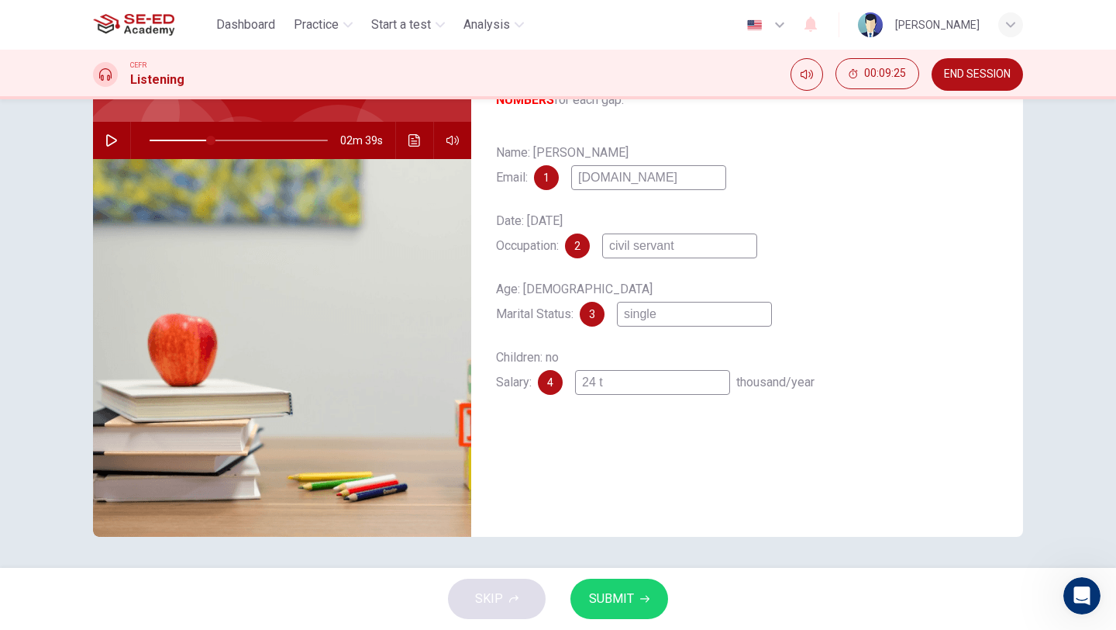
type input "34"
type input "24 t0"
type input "34"
type input "24 t0"
type input "34"
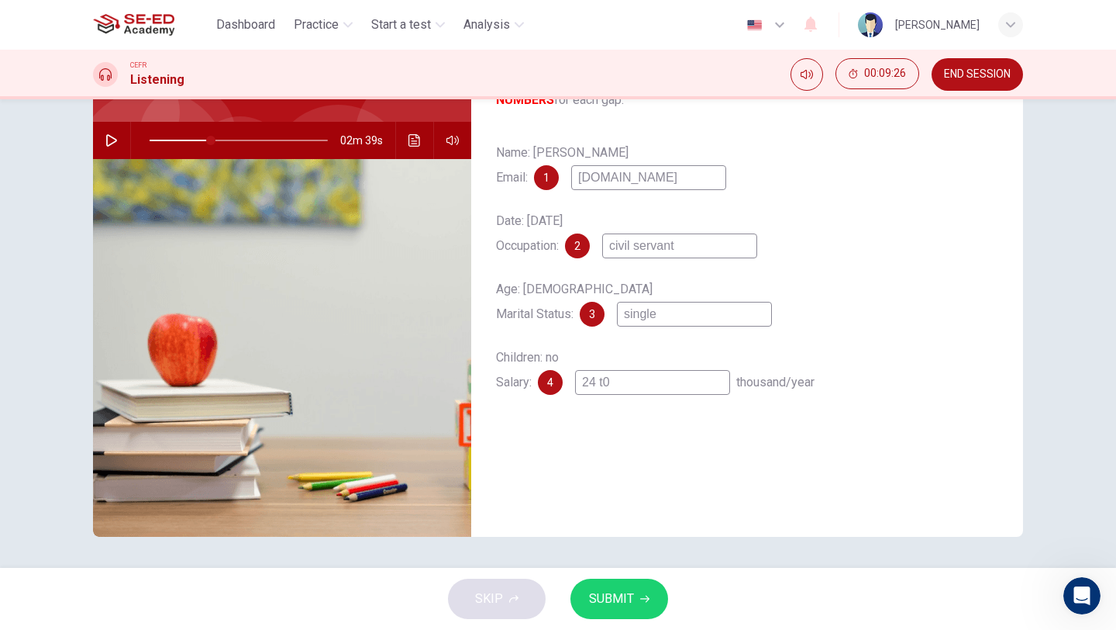
type input "24 t"
type input "34"
type input "24 to"
type input "34"
type input "24 to"
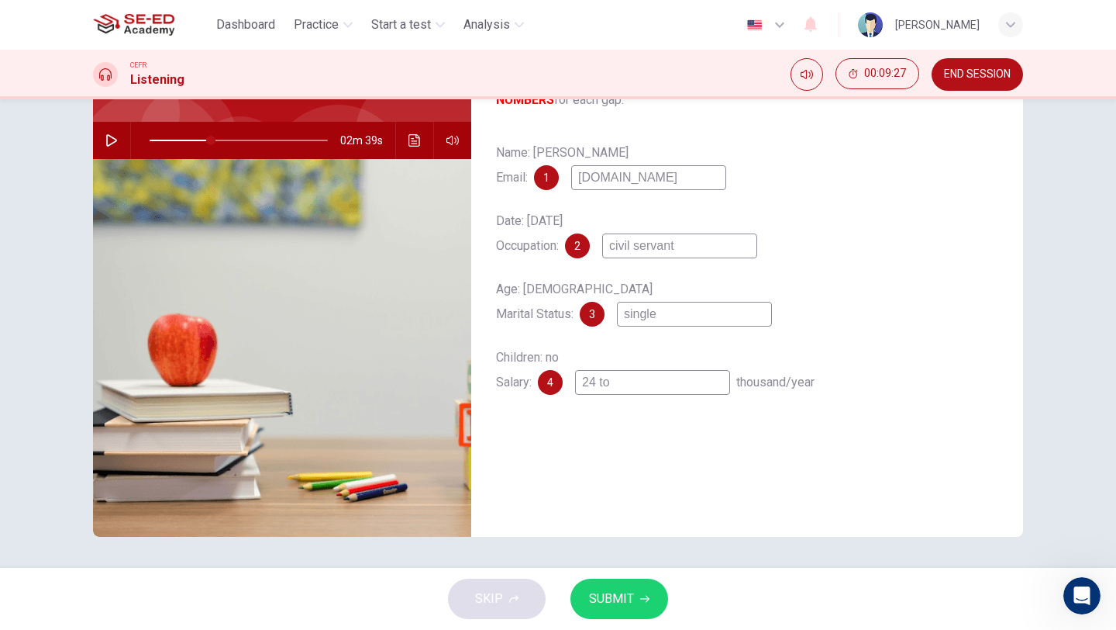
type input "34"
type input "24 to 3"
type input "34"
type input "24 to 36"
type input "34"
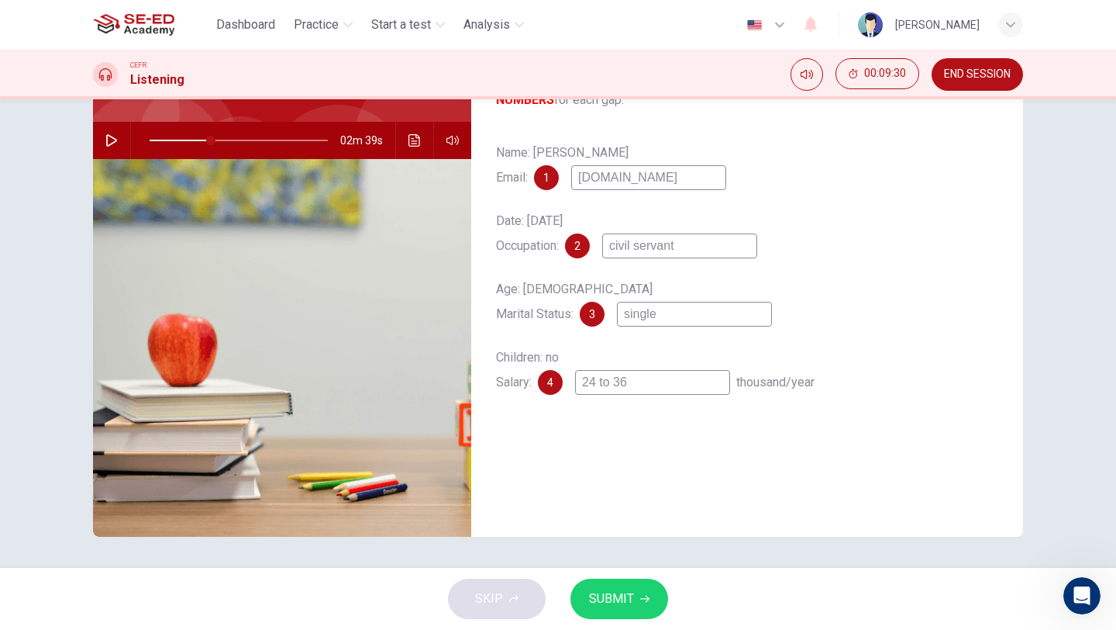
type input "24 to 36"
click at [648, 595] on icon "button" at bounding box center [644, 598] width 9 height 9
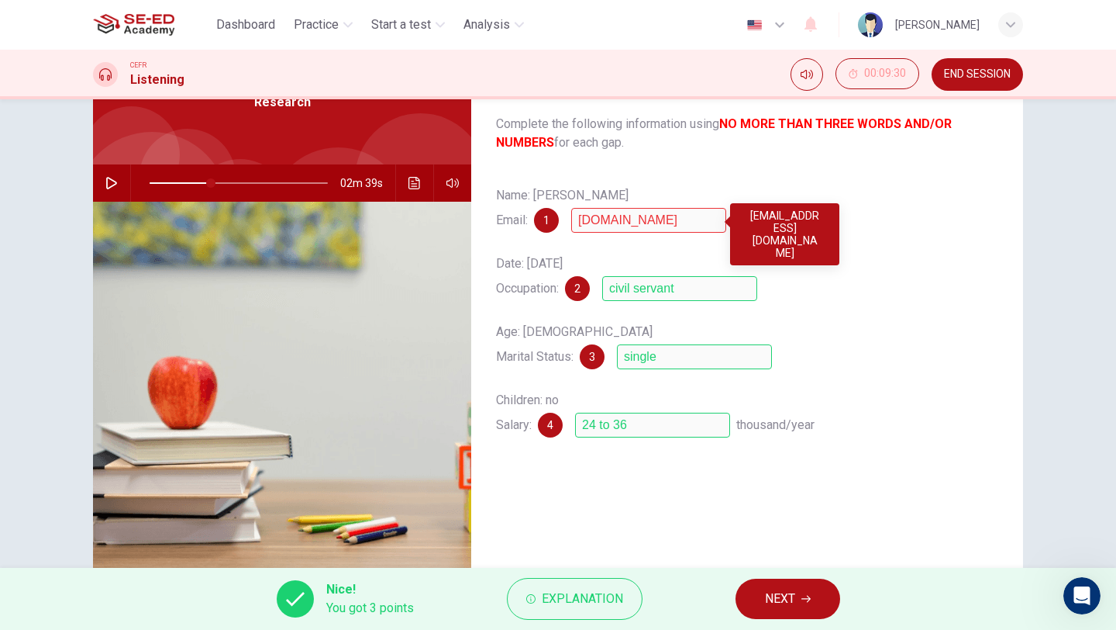
scroll to position [89, 0]
click at [816, 217] on div "[EMAIL_ADDRESS][DOMAIN_NAME]" at bounding box center [784, 234] width 109 height 62
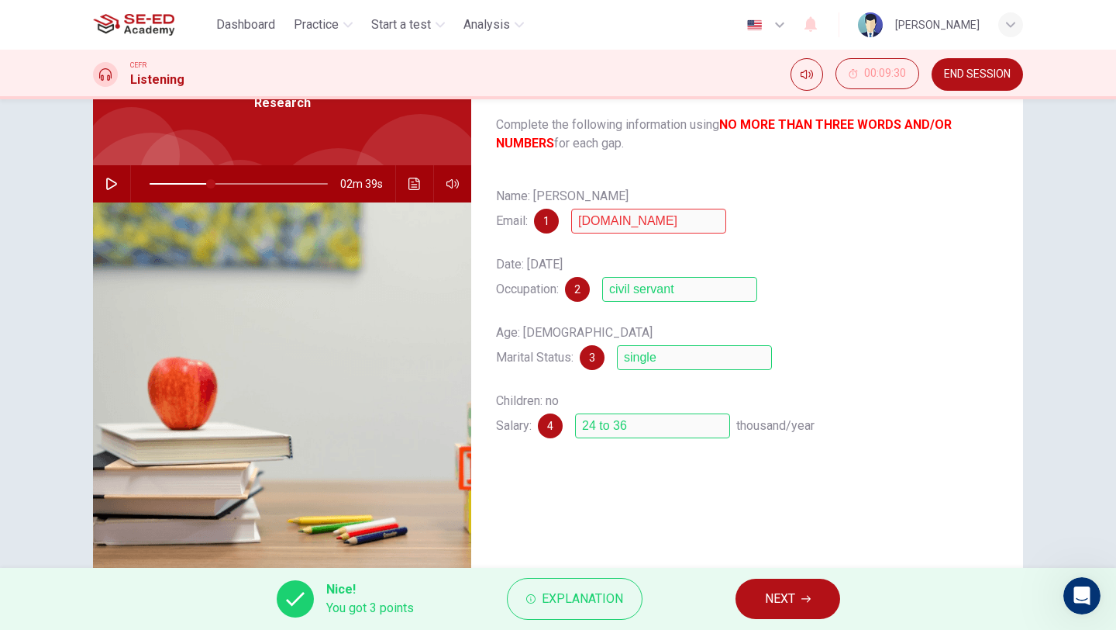
click at [154, 185] on span at bounding box center [239, 184] width 178 height 22
click at [109, 185] on icon "button" at bounding box center [111, 184] width 12 height 12
click at [111, 179] on icon "button" at bounding box center [111, 184] width 12 height 12
type input "14"
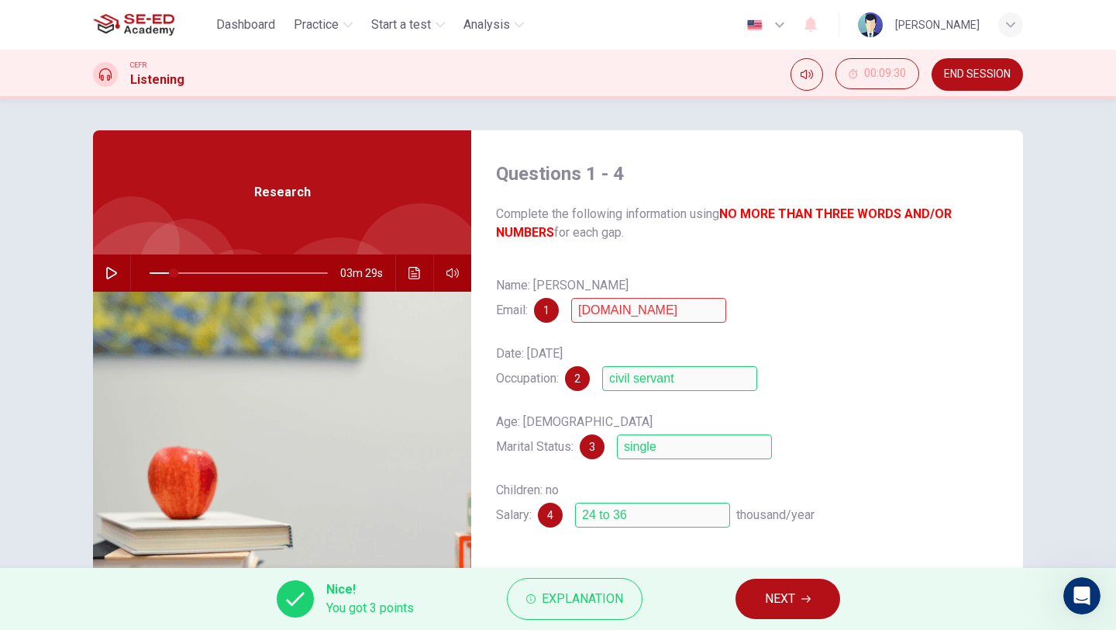
scroll to position [133, 0]
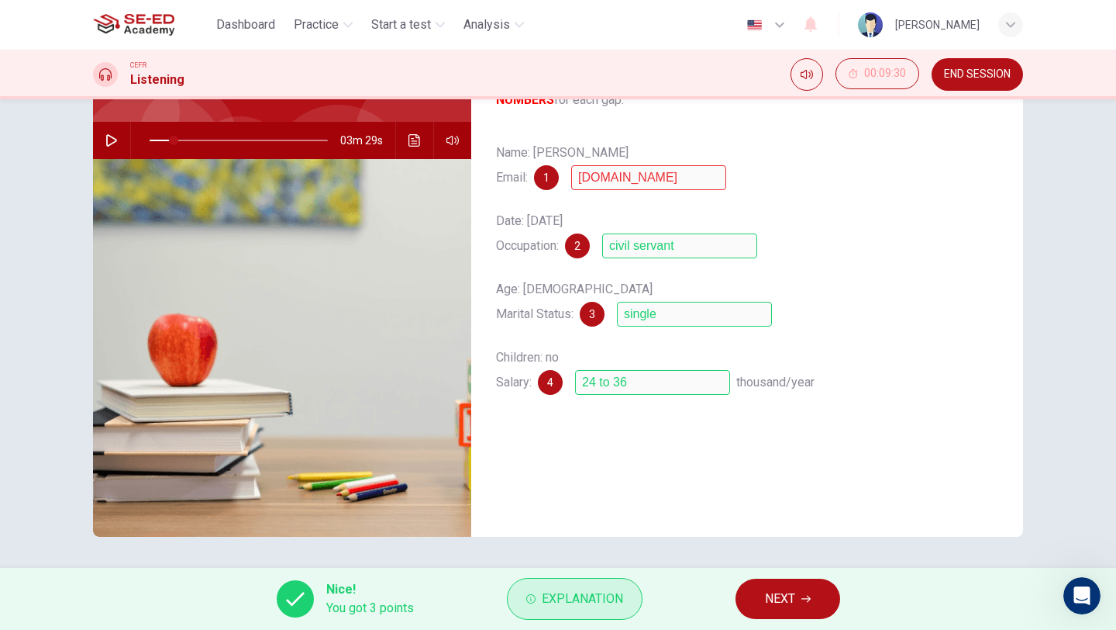
click at [567, 600] on span "Explanation" at bounding box center [582, 599] width 81 height 22
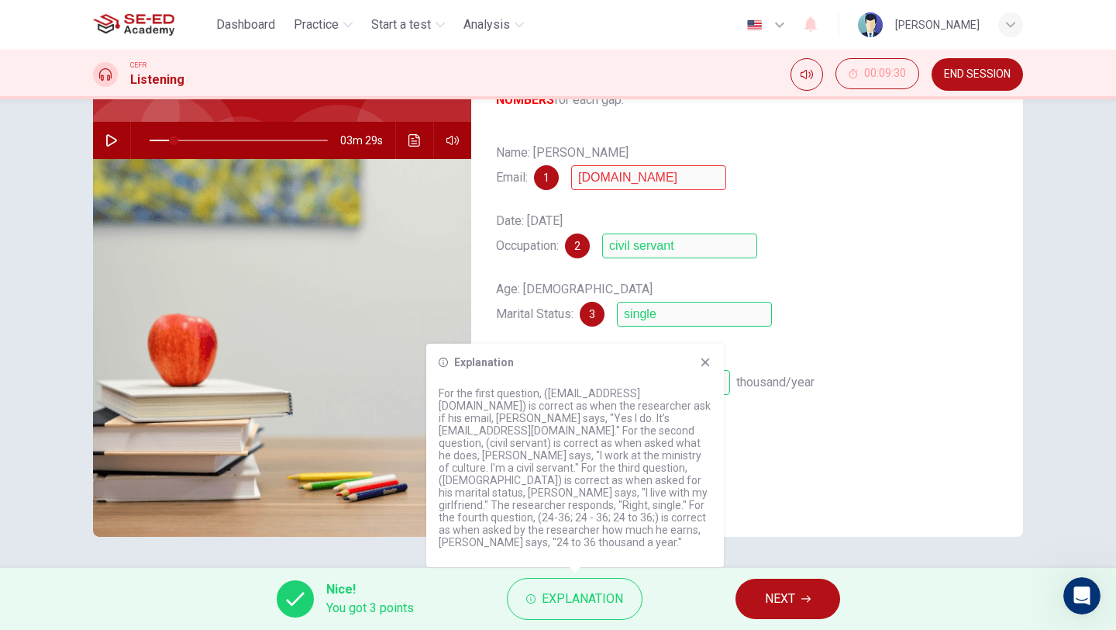
click at [702, 367] on icon at bounding box center [706, 362] width 9 height 9
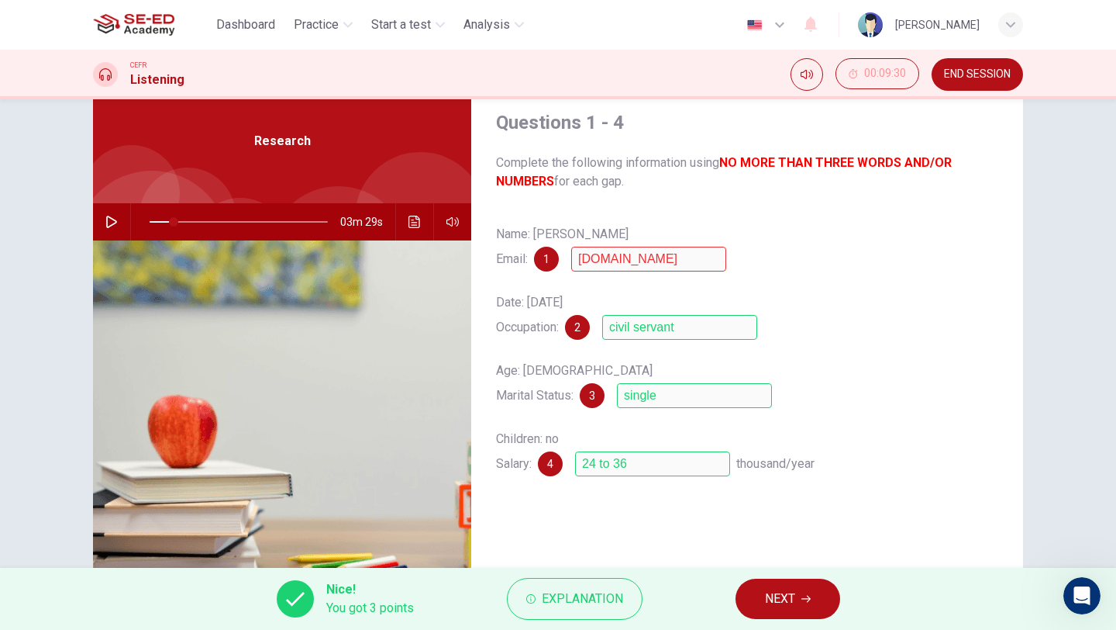
scroll to position [0, 0]
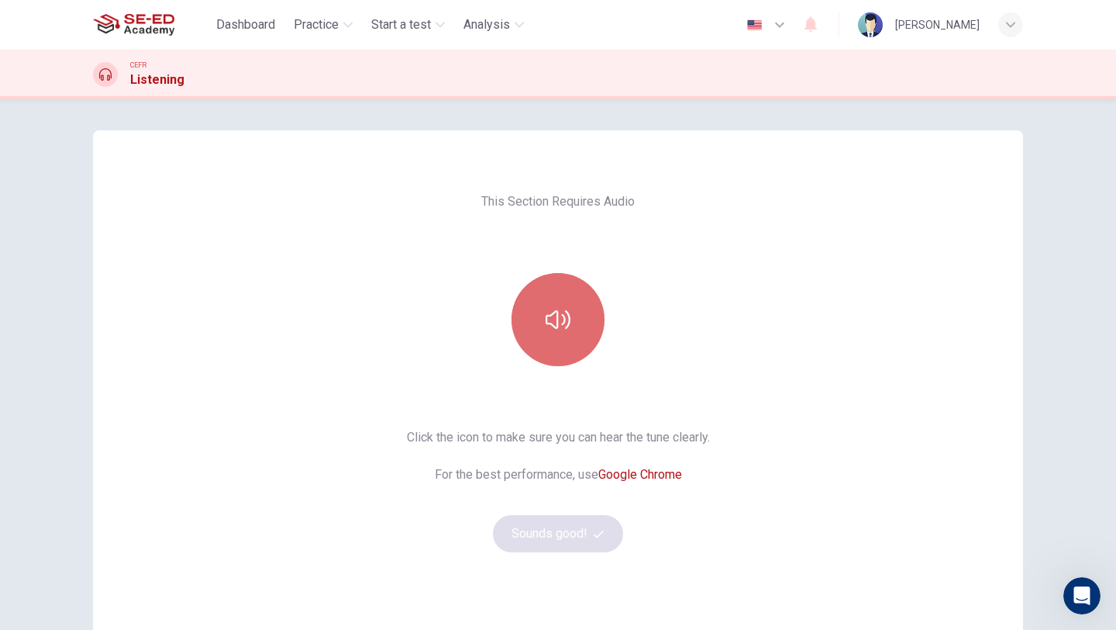
click at [565, 316] on icon "button" at bounding box center [558, 319] width 25 height 25
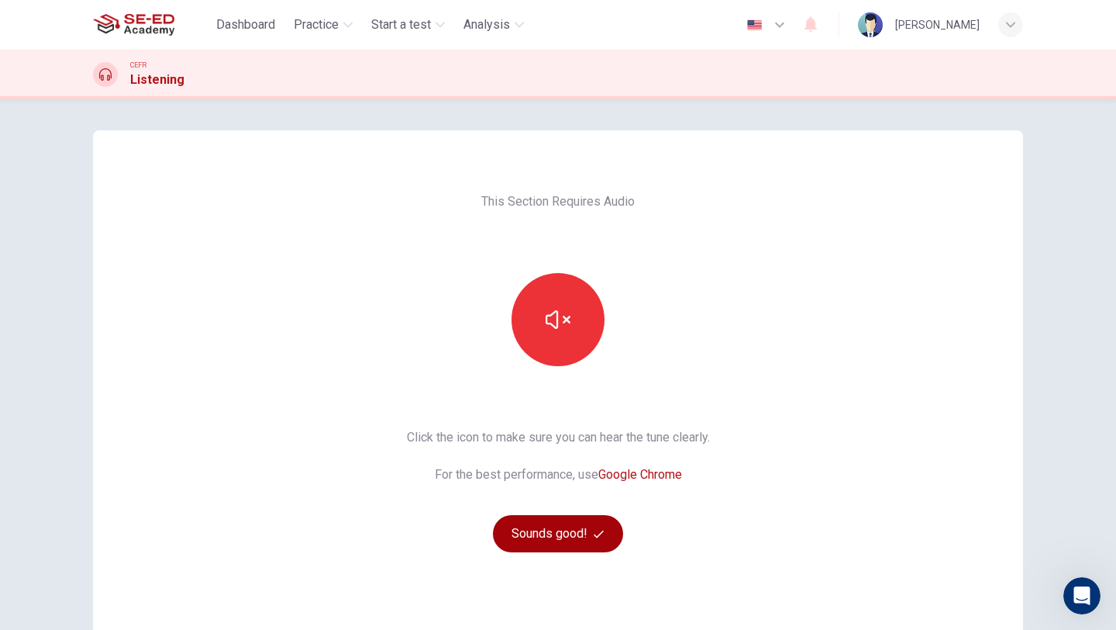
click at [585, 535] on button "Sounds good!" at bounding box center [558, 533] width 130 height 37
